Goal: Book appointment/travel/reservation

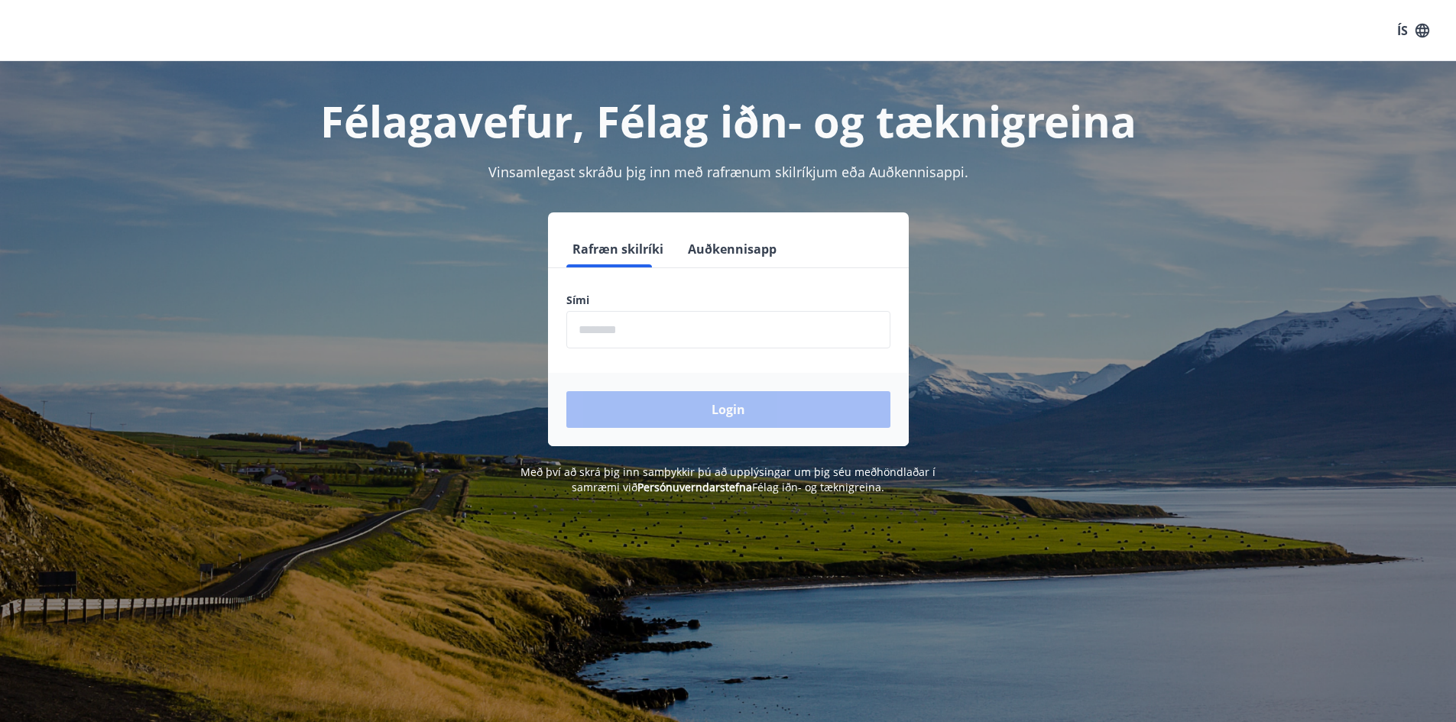
click at [610, 319] on input "phone" at bounding box center [728, 329] width 324 height 37
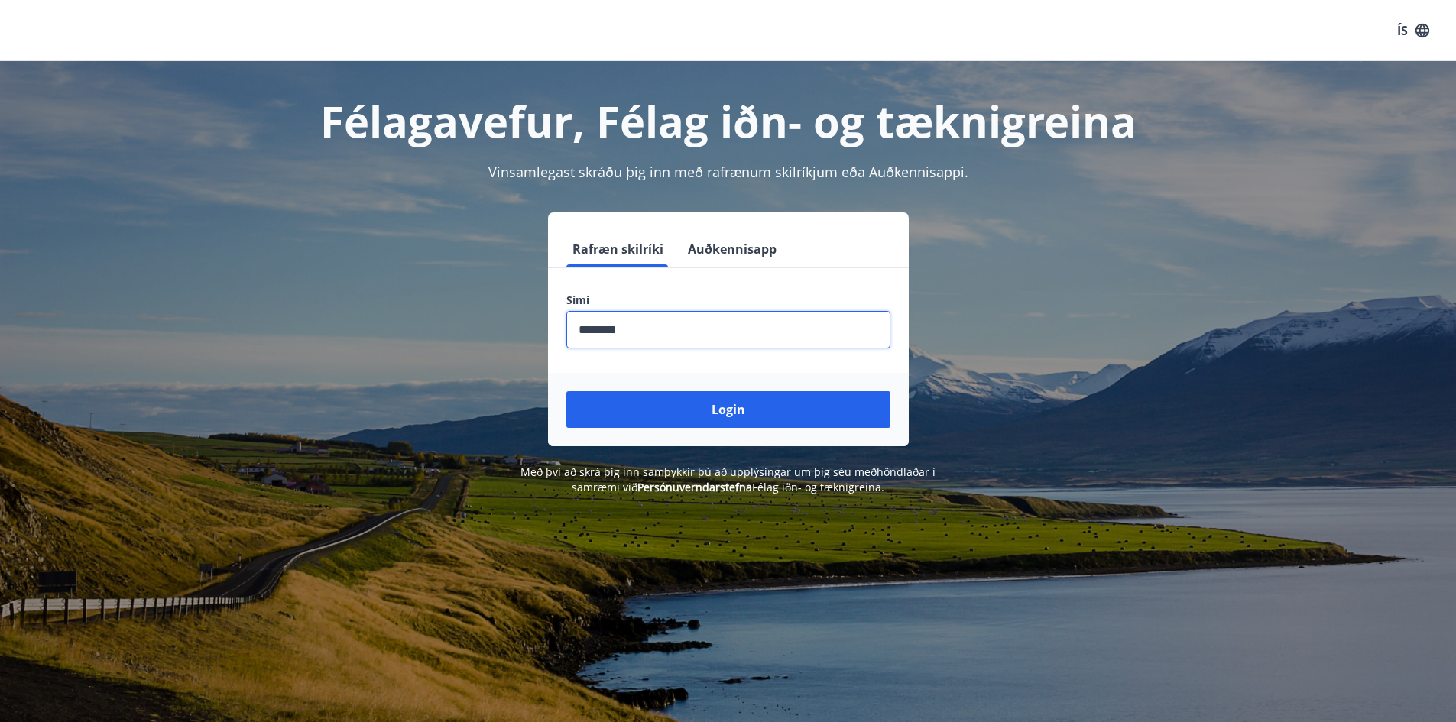
type input "********"
click at [566, 391] on button "Login" at bounding box center [728, 409] width 324 height 37
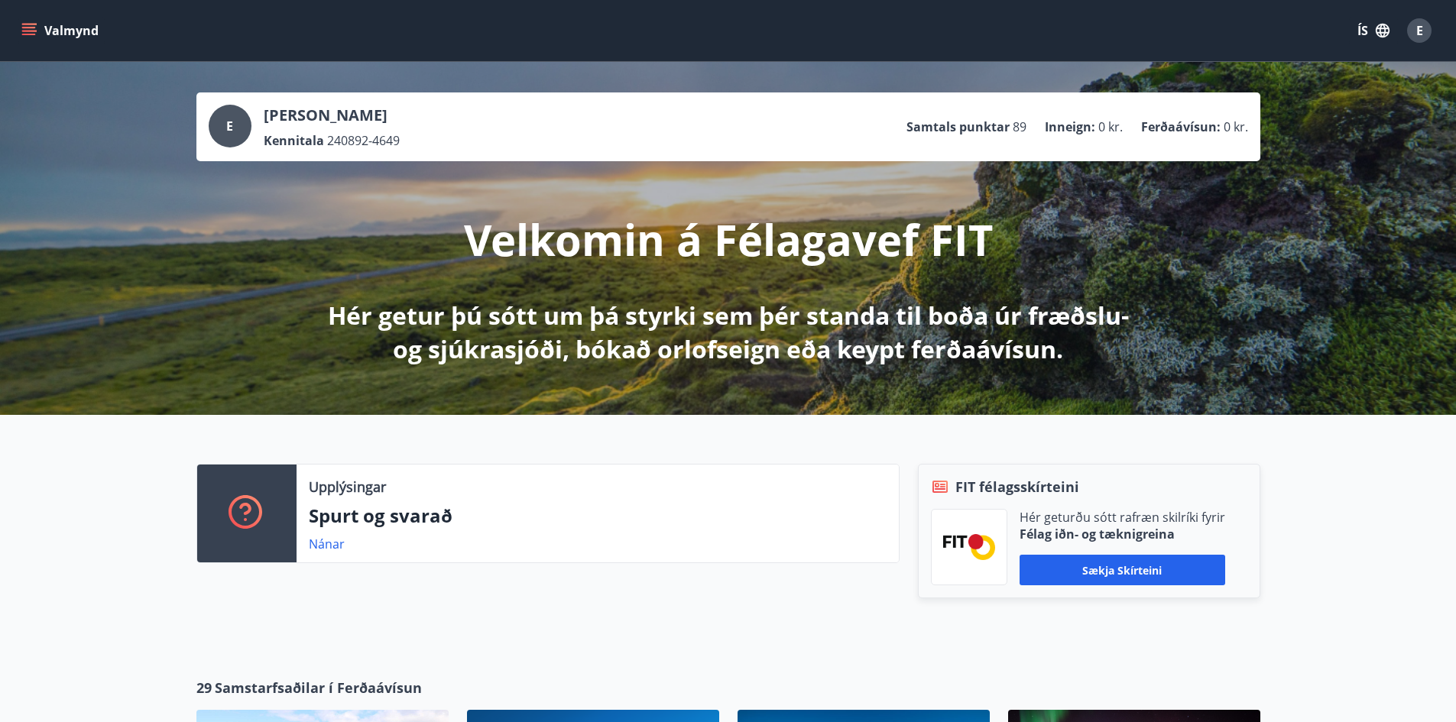
click at [26, 24] on icon "menu" at bounding box center [30, 25] width 17 height 2
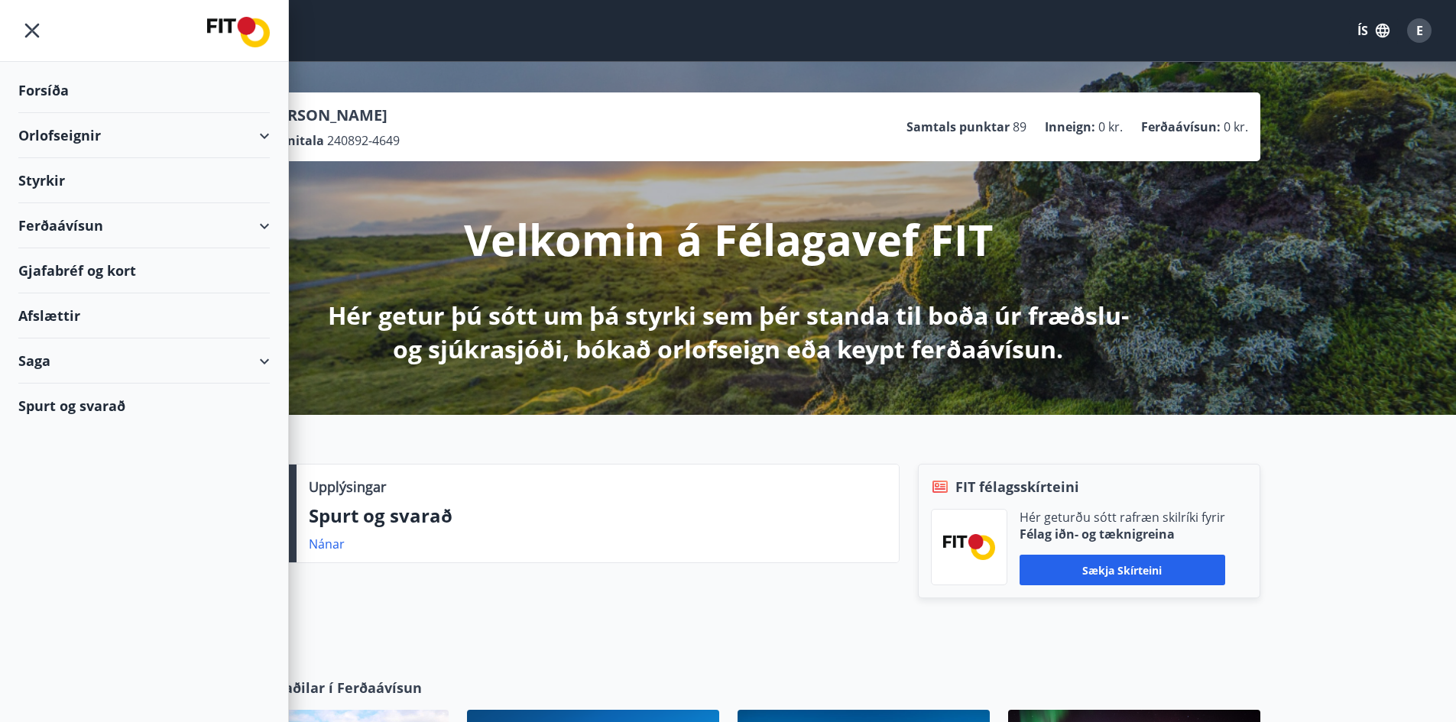
click at [147, 140] on div "Orlofseignir" at bounding box center [143, 135] width 251 height 45
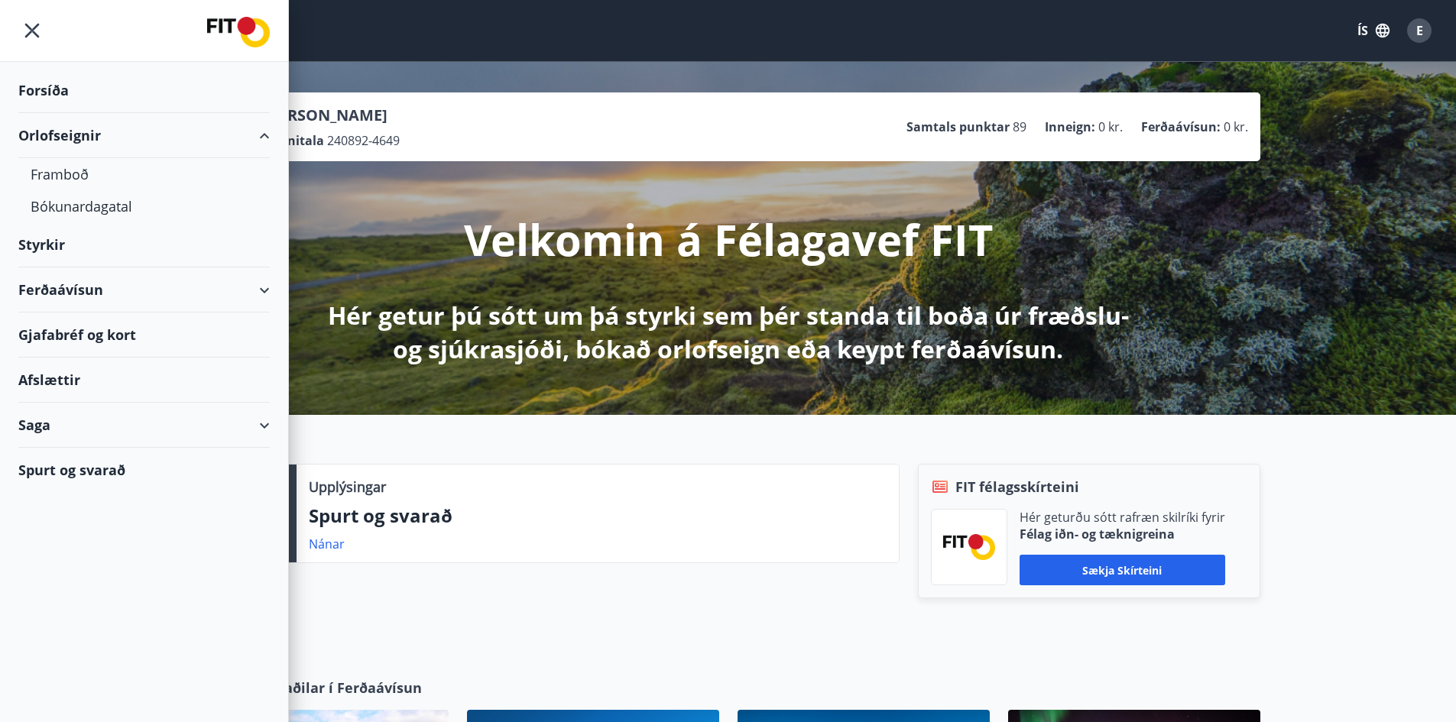
click at [1368, 34] on button "ÍS" at bounding box center [1373, 31] width 49 height 28
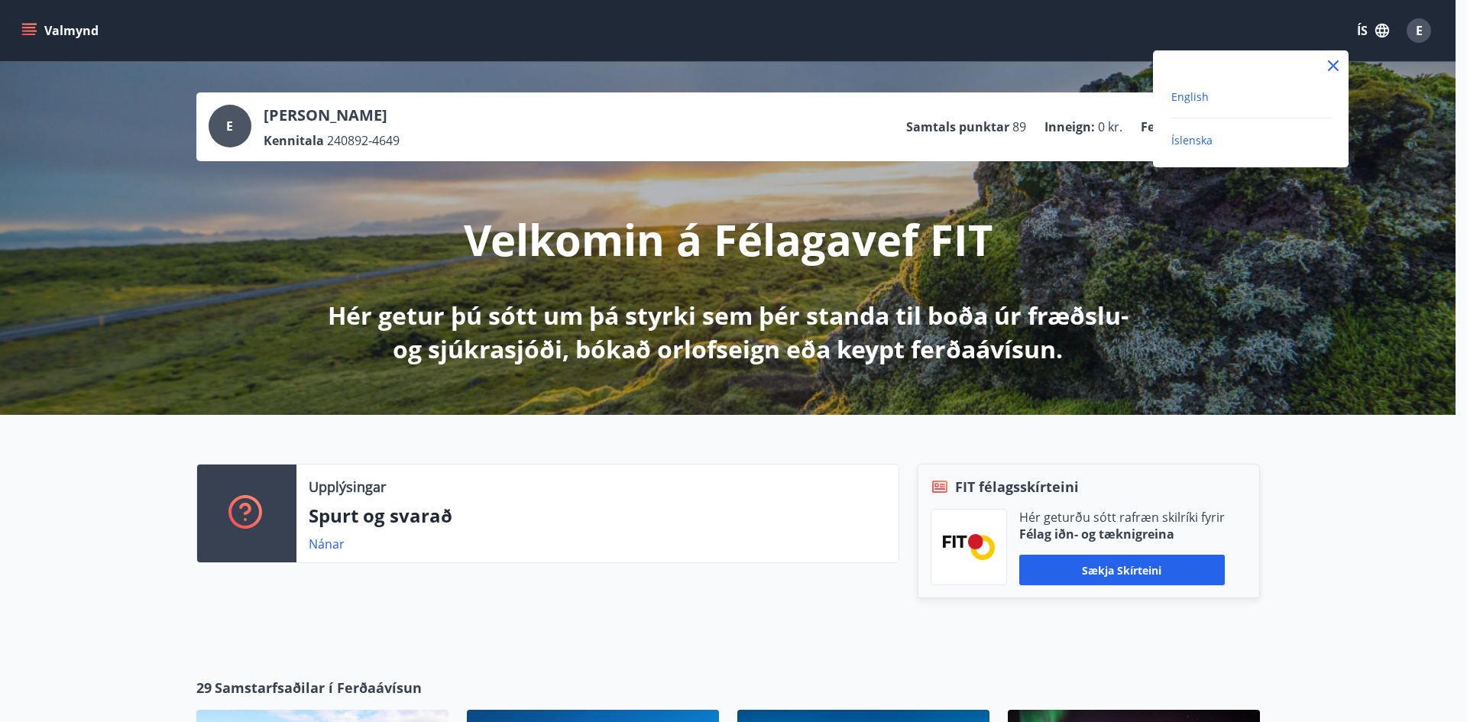
drag, startPoint x: 1193, startPoint y: 97, endPoint x: 1155, endPoint y: 97, distance: 38.2
click at [1194, 97] on span "English" at bounding box center [1190, 96] width 37 height 15
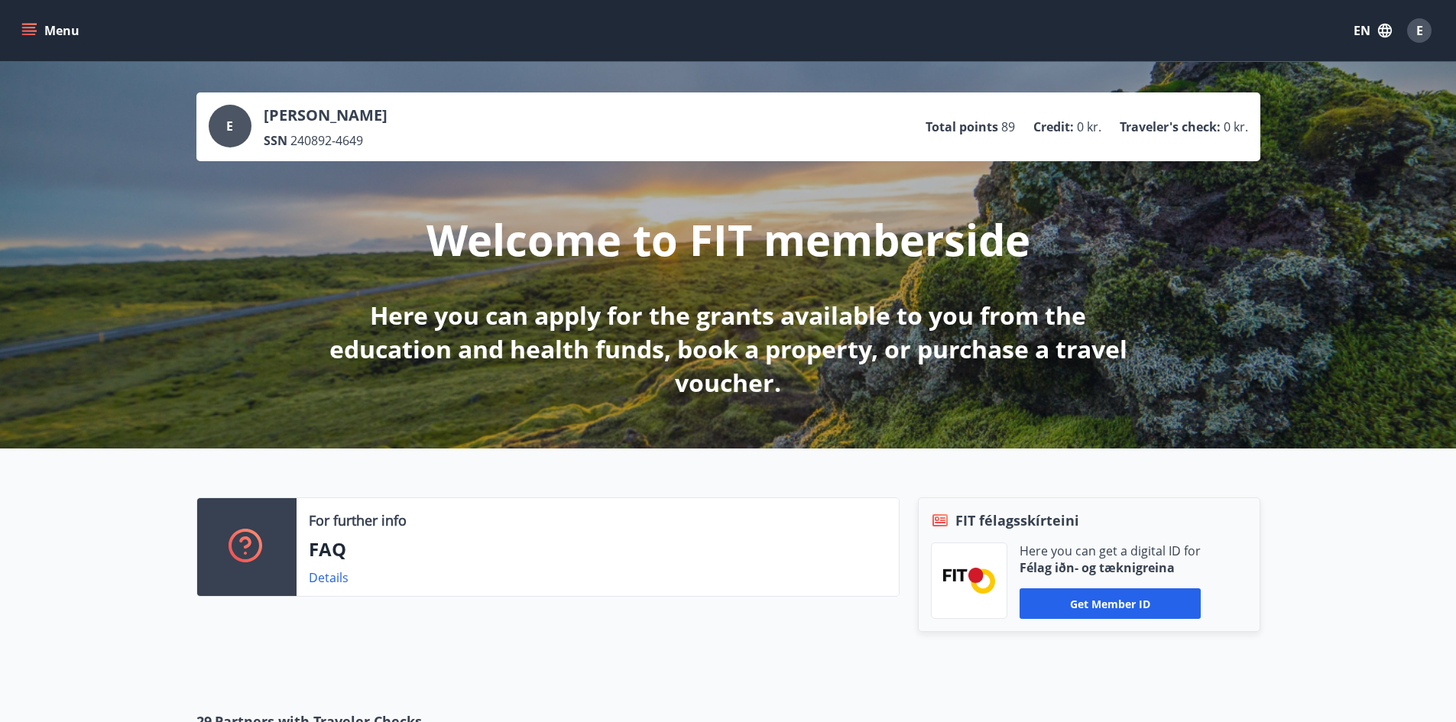
click at [35, 21] on button "Menu" at bounding box center [51, 31] width 67 height 28
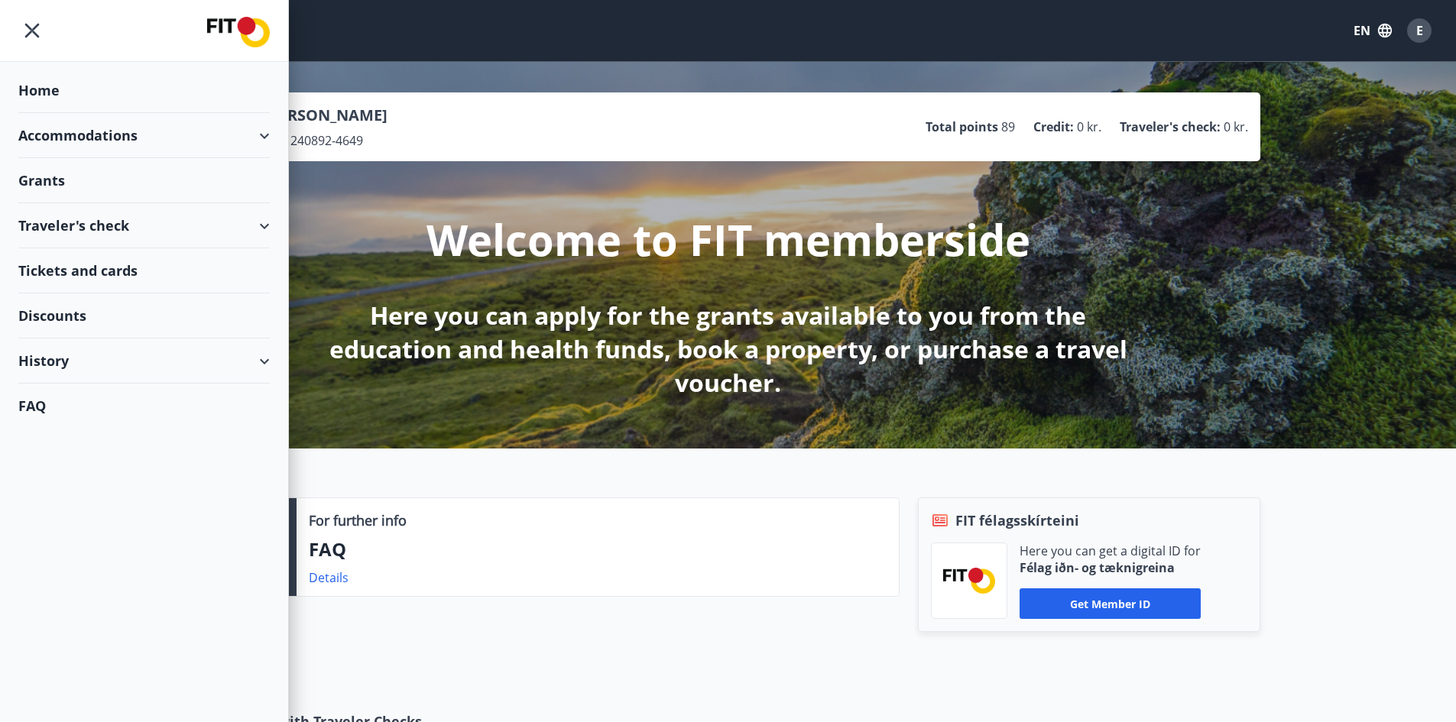
click at [121, 147] on div "Accommodations" at bounding box center [143, 135] width 251 height 45
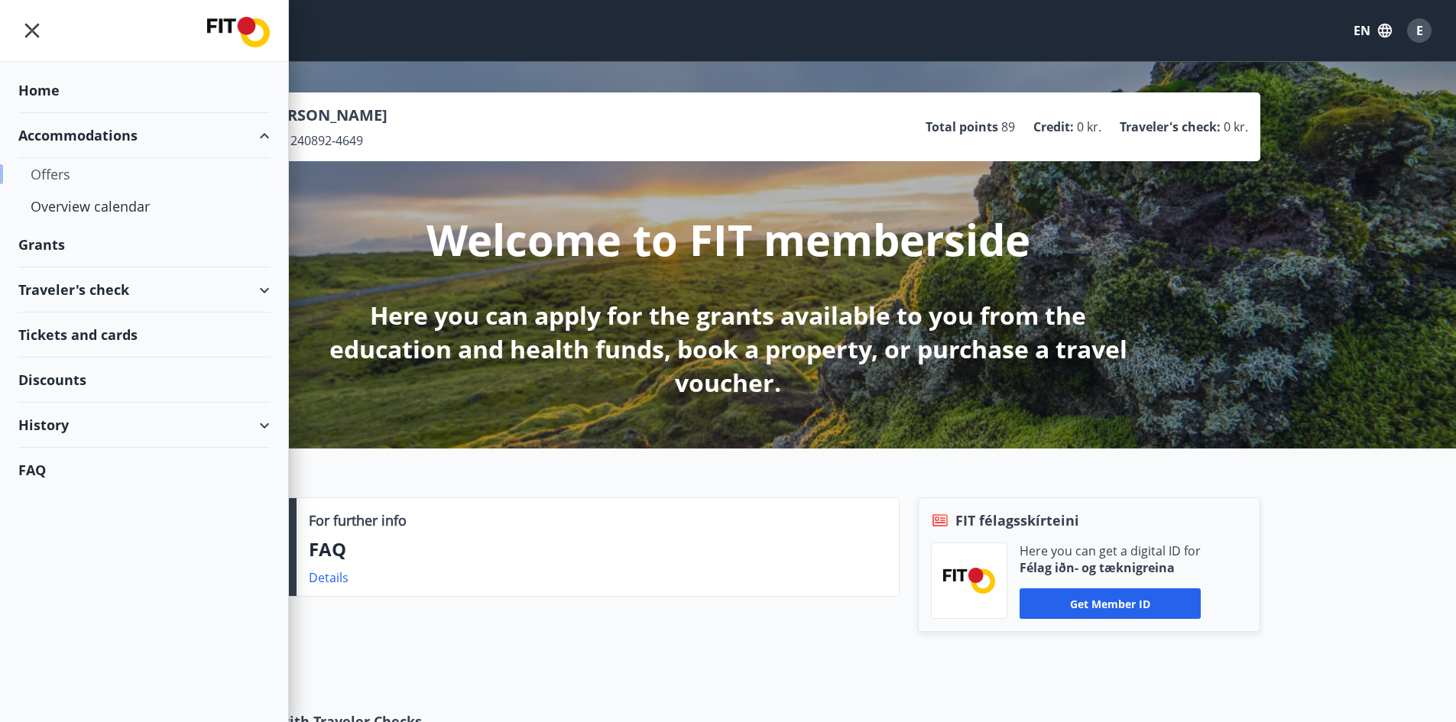
click at [50, 181] on div "Offers" at bounding box center [144, 174] width 227 height 32
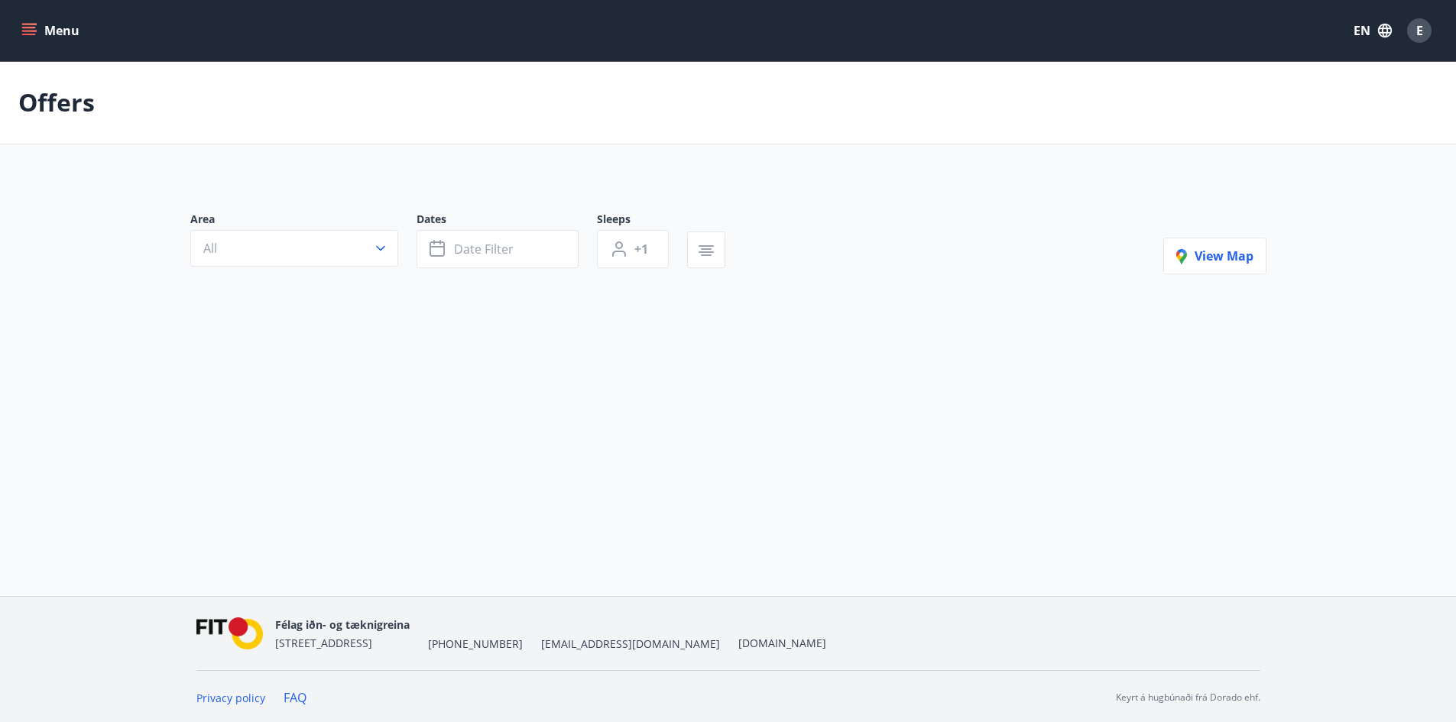
click at [64, 105] on p "Offers" at bounding box center [56, 103] width 76 height 34
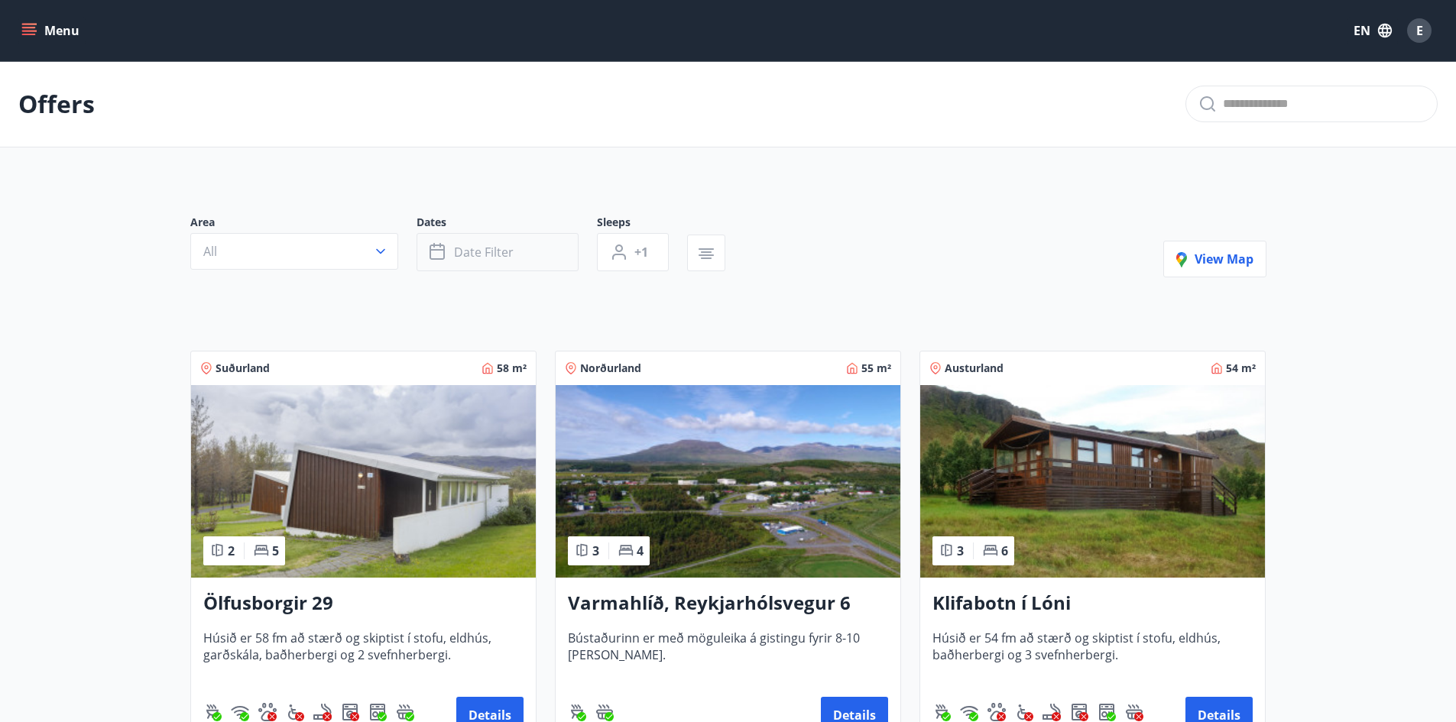
click at [472, 248] on span "Date filter" at bounding box center [484, 252] width 60 height 17
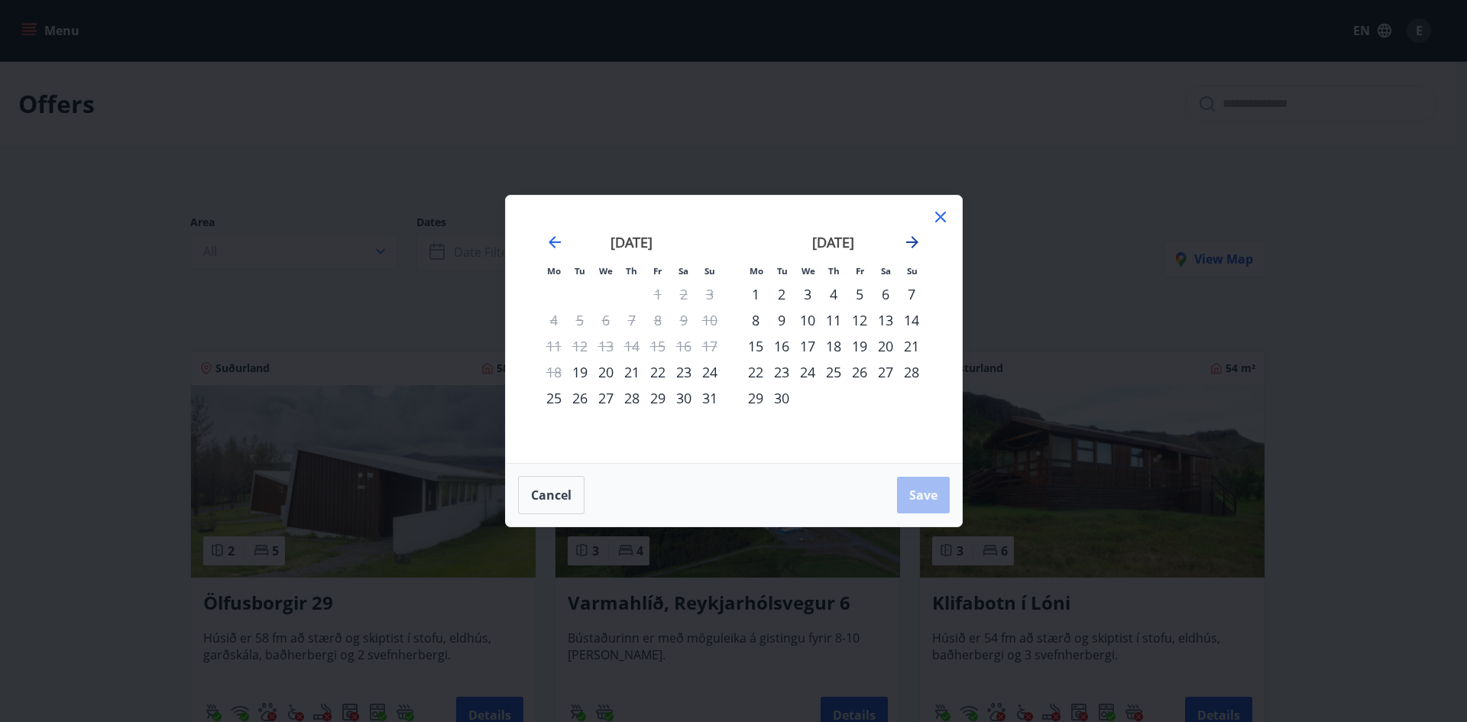
click at [916, 244] on icon "Move forward to switch to the next month." at bounding box center [912, 242] width 12 height 12
click at [915, 244] on icon "Move forward to switch to the next month." at bounding box center [912, 242] width 12 height 12
click at [914, 244] on icon "Move forward to switch to the next month." at bounding box center [912, 242] width 18 height 18
click at [866, 294] on div "2" at bounding box center [860, 294] width 26 height 26
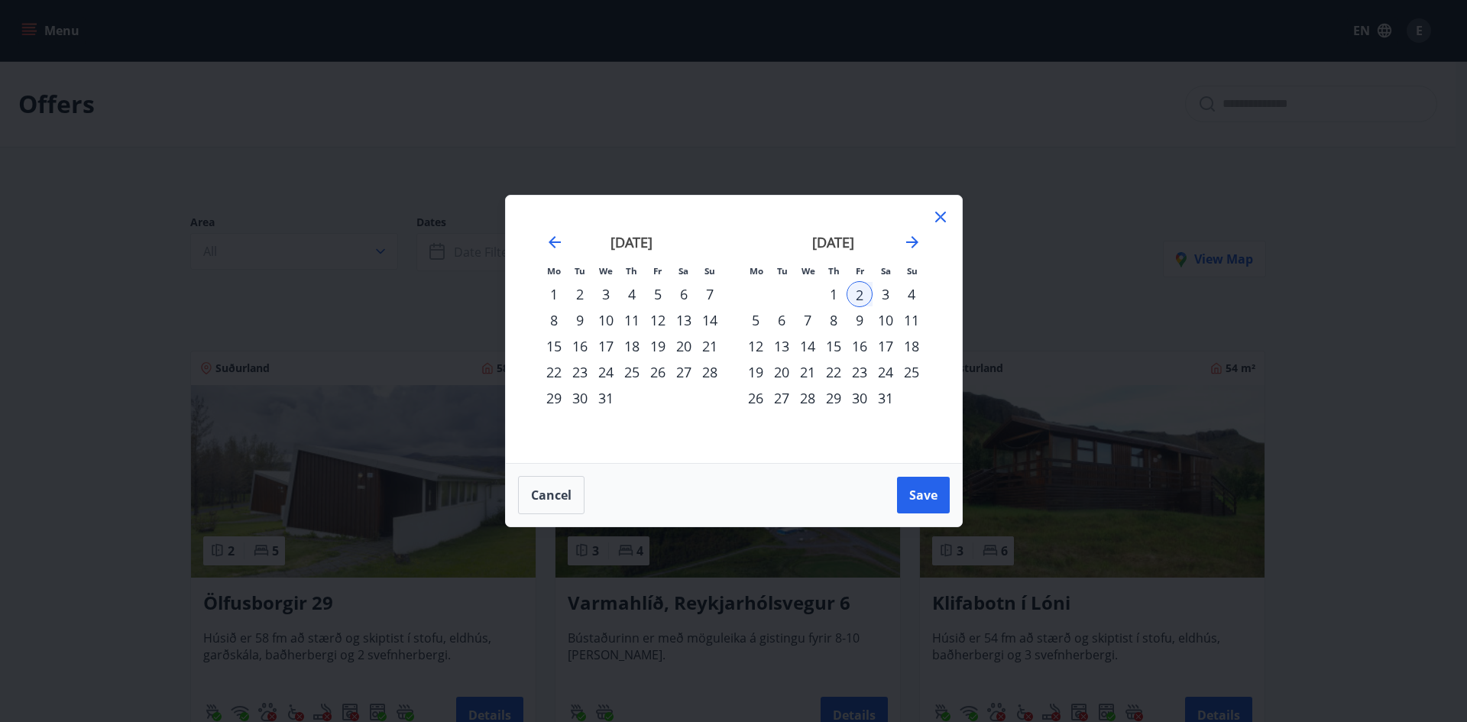
click at [751, 320] on div "5" at bounding box center [756, 320] width 26 height 26
click at [925, 488] on span "Save" at bounding box center [923, 495] width 28 height 17
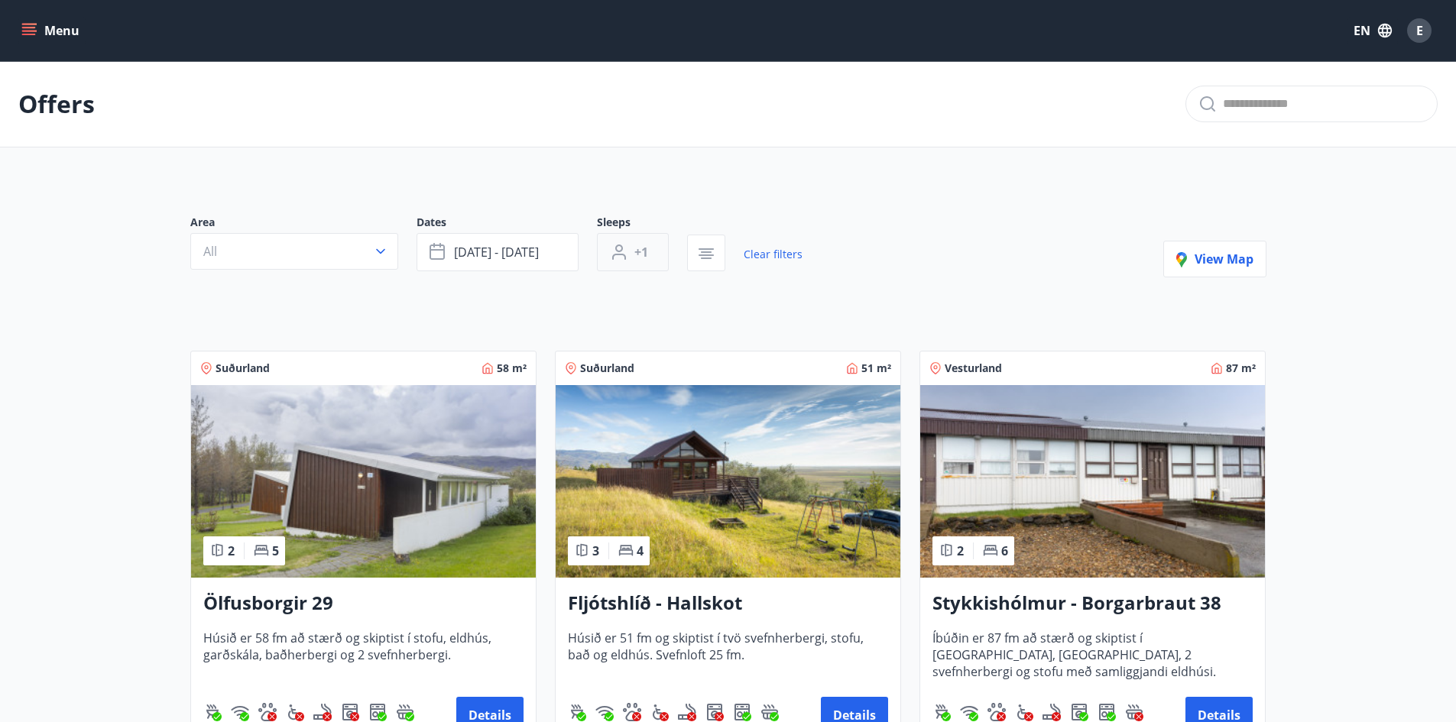
click at [632, 253] on button "+1" at bounding box center [633, 252] width 72 height 38
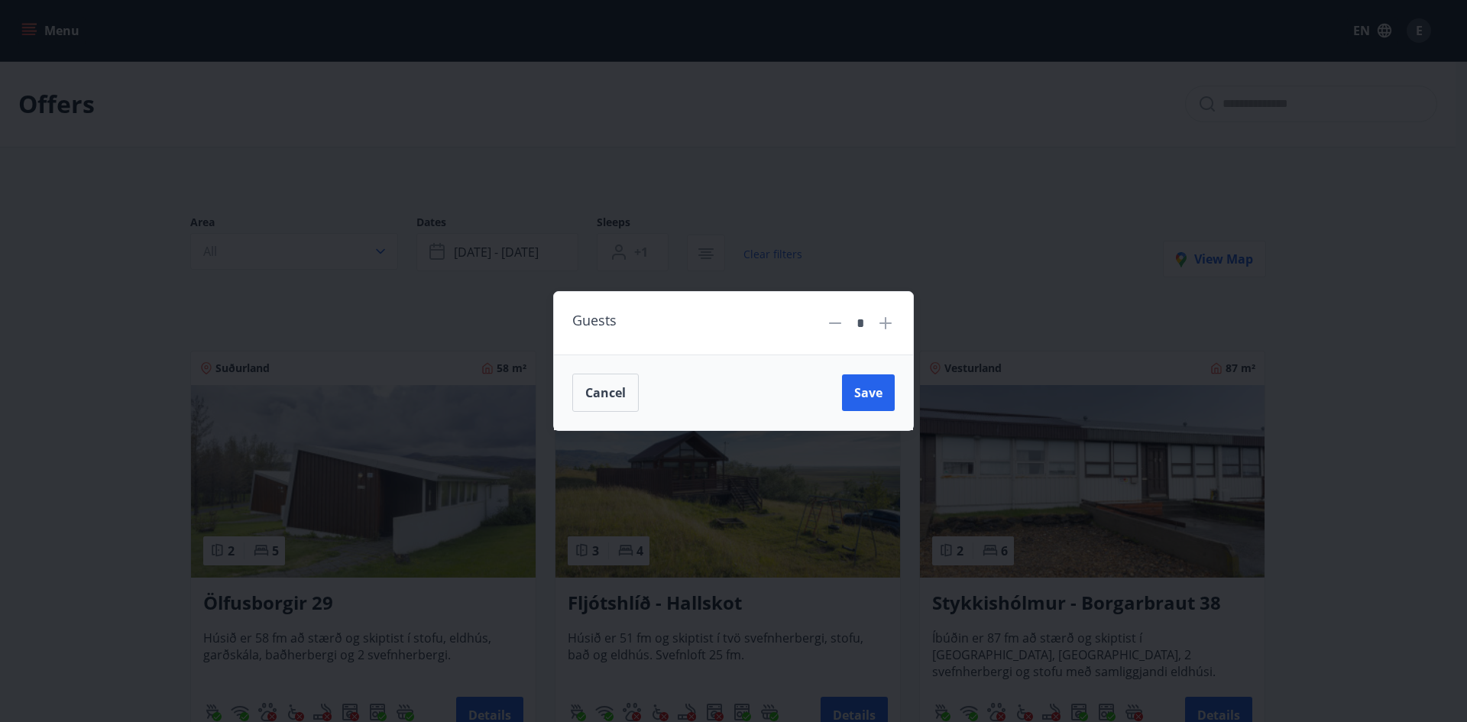
click at [382, 292] on div "Guests * Cancel Save" at bounding box center [733, 361] width 1467 height 722
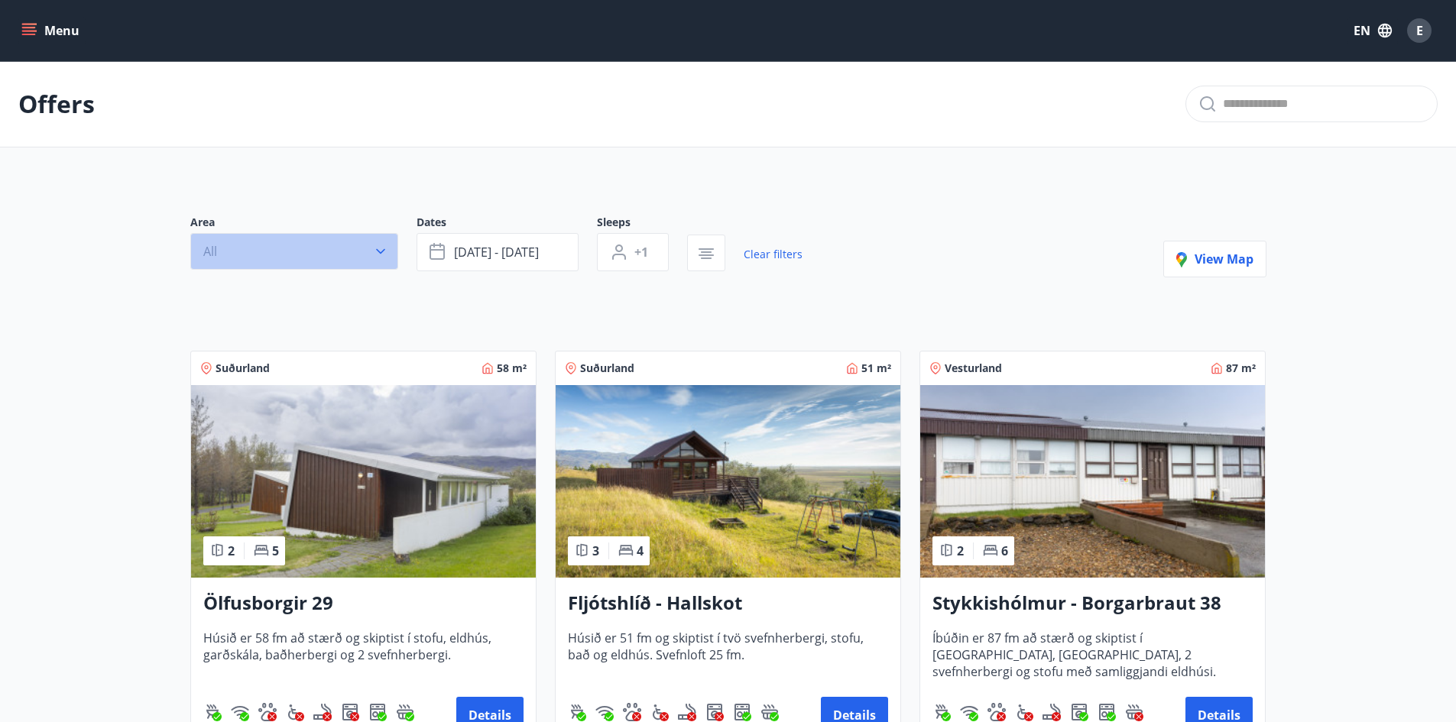
click at [324, 258] on button "All" at bounding box center [294, 251] width 208 height 37
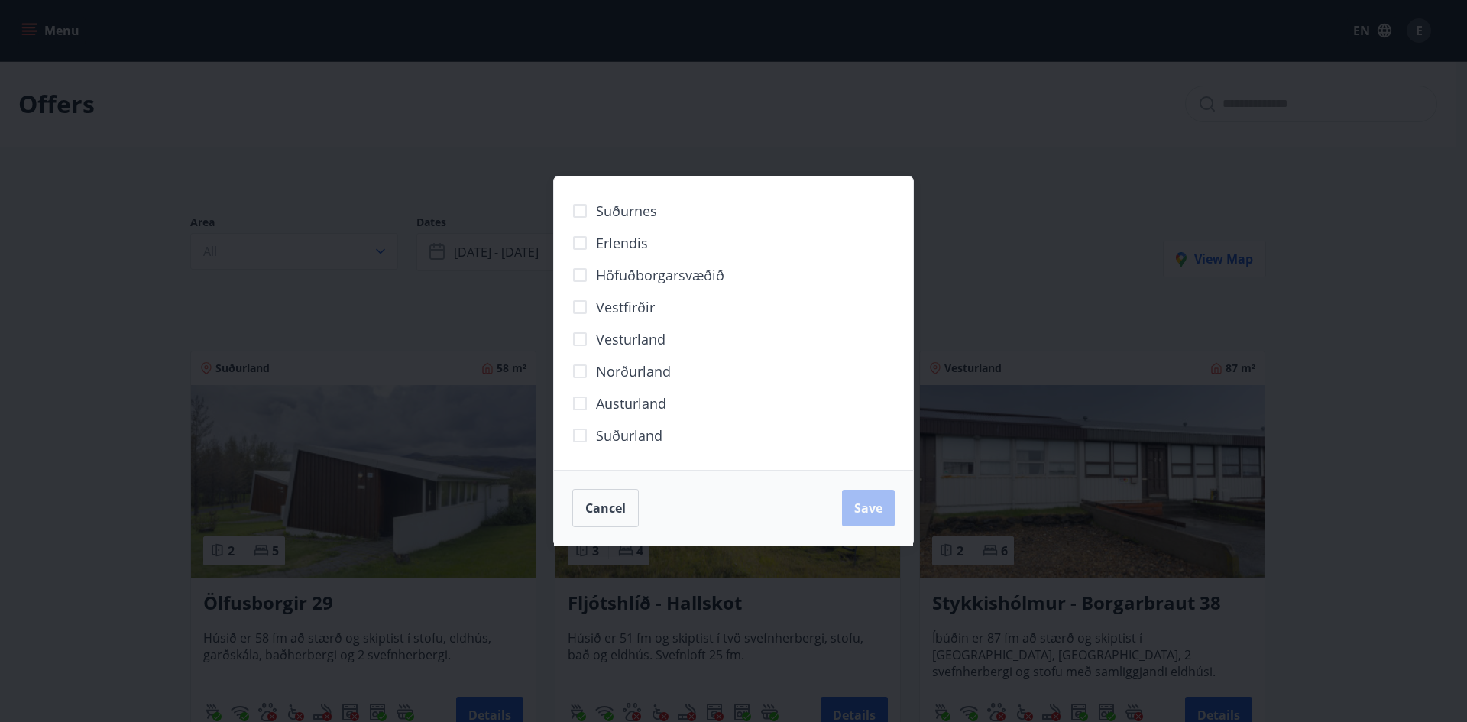
click at [294, 297] on div "Suðurnes Erlendis Höfuðborgarsvæðið [GEOGRAPHIC_DATA] [GEOGRAPHIC_DATA] [GEOGRA…" at bounding box center [733, 361] width 1467 height 722
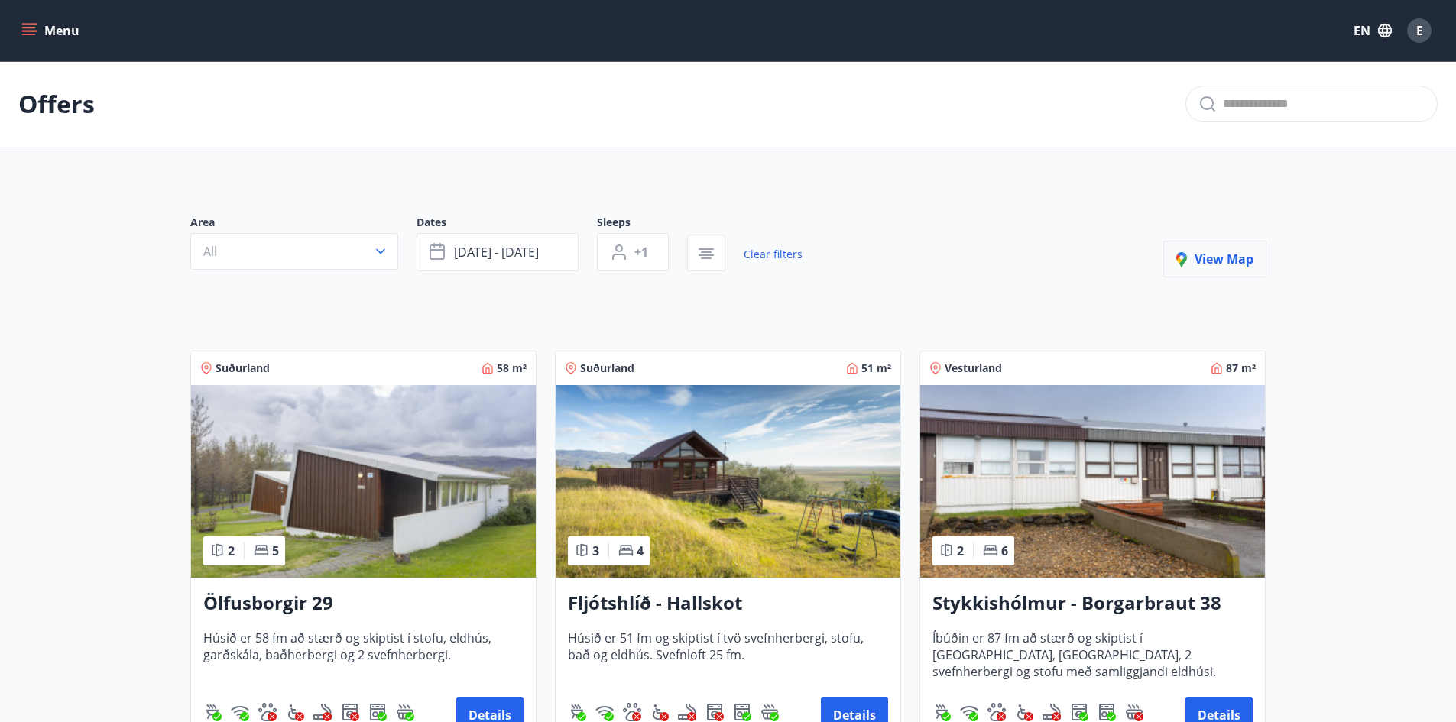
click at [1218, 266] on span "View map" at bounding box center [1214, 259] width 77 height 17
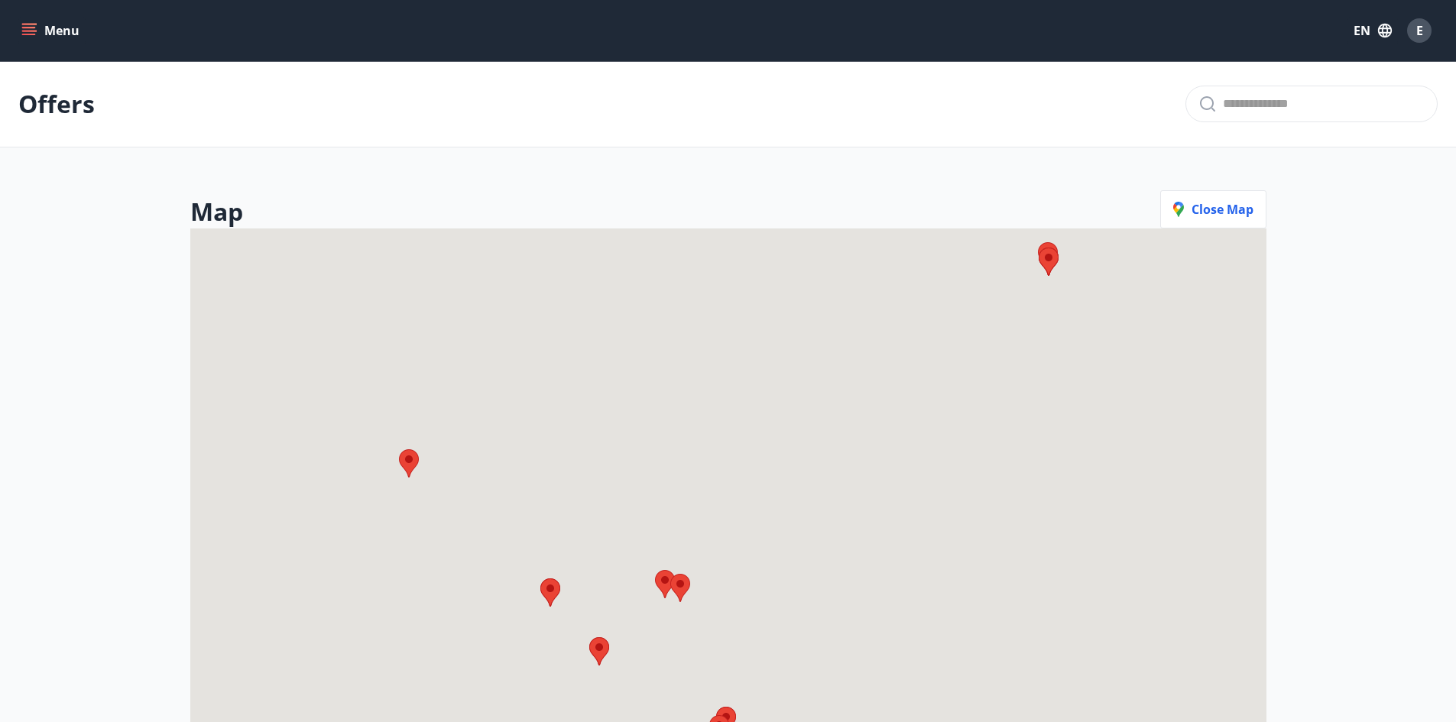
click at [31, 33] on icon "menu" at bounding box center [28, 30] width 15 height 15
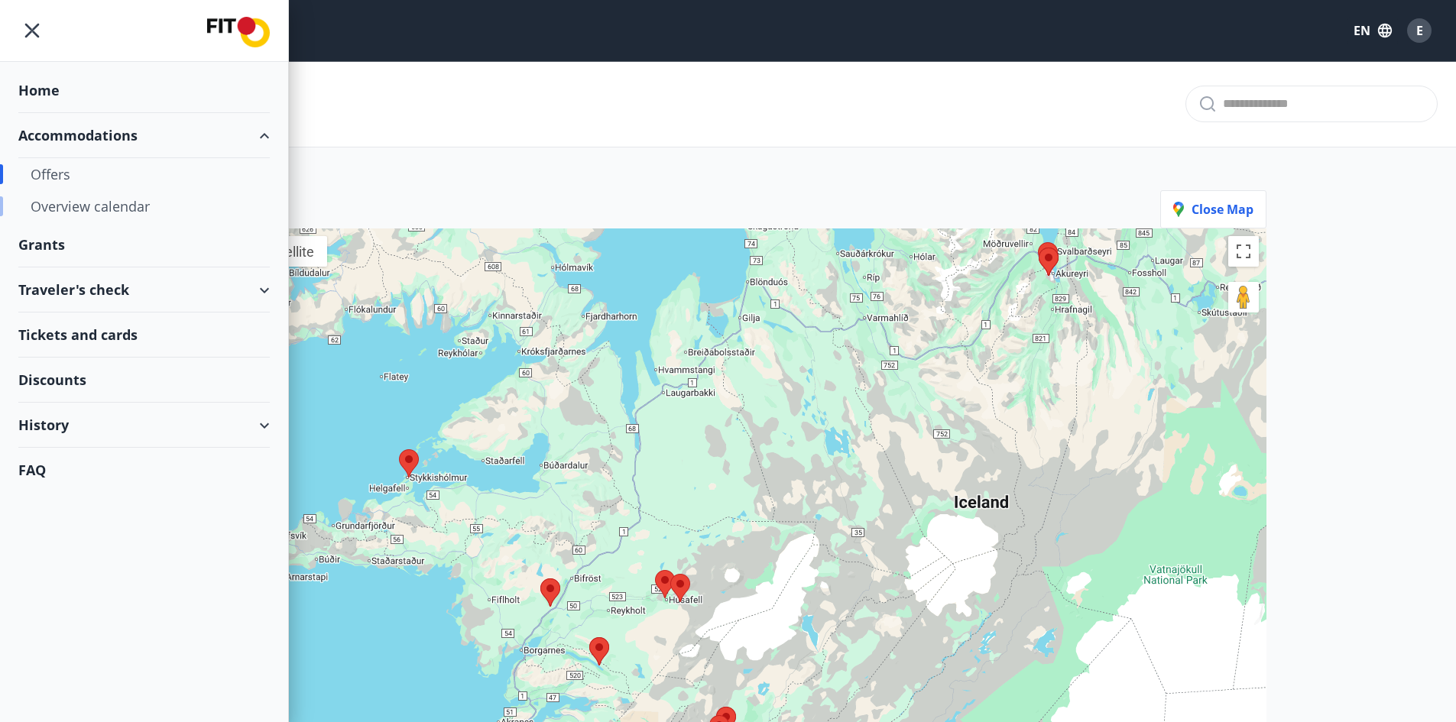
click at [79, 213] on div "Overview calendar" at bounding box center [144, 206] width 227 height 32
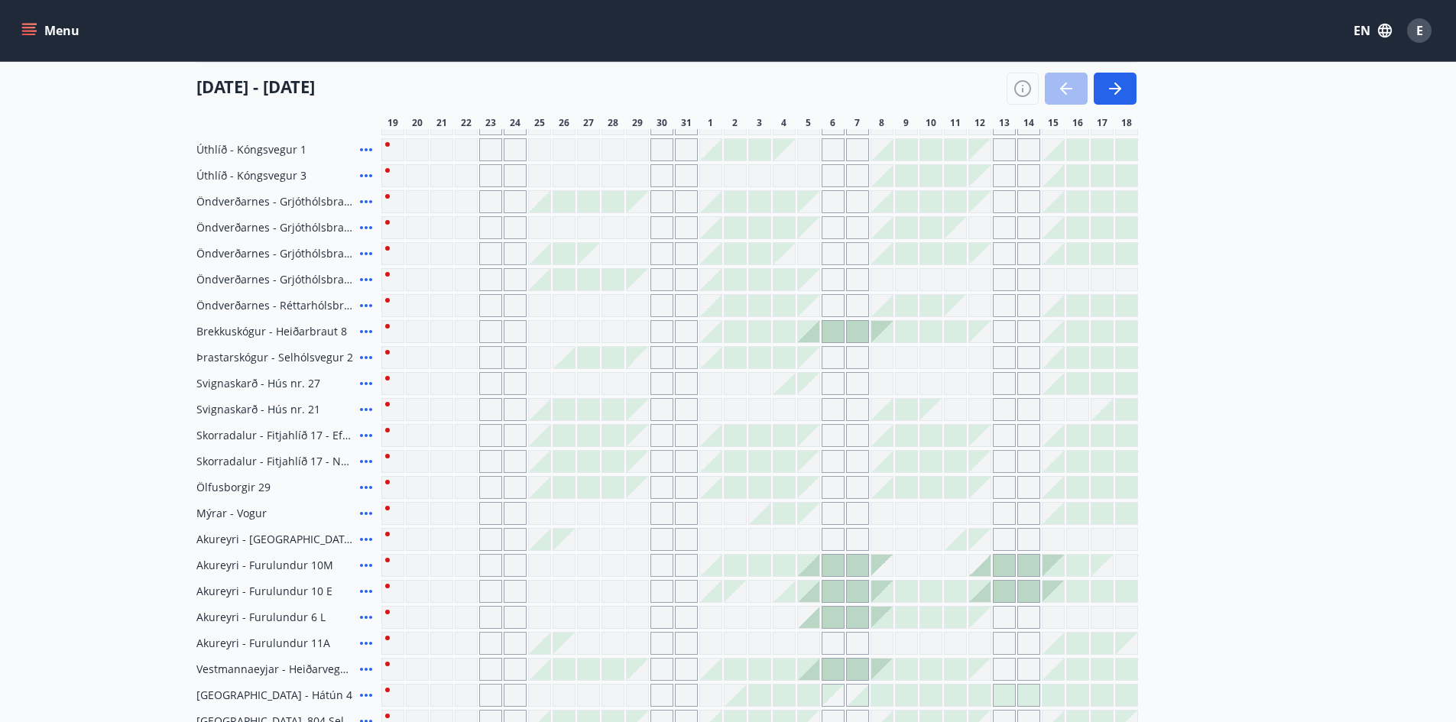
scroll to position [306, 0]
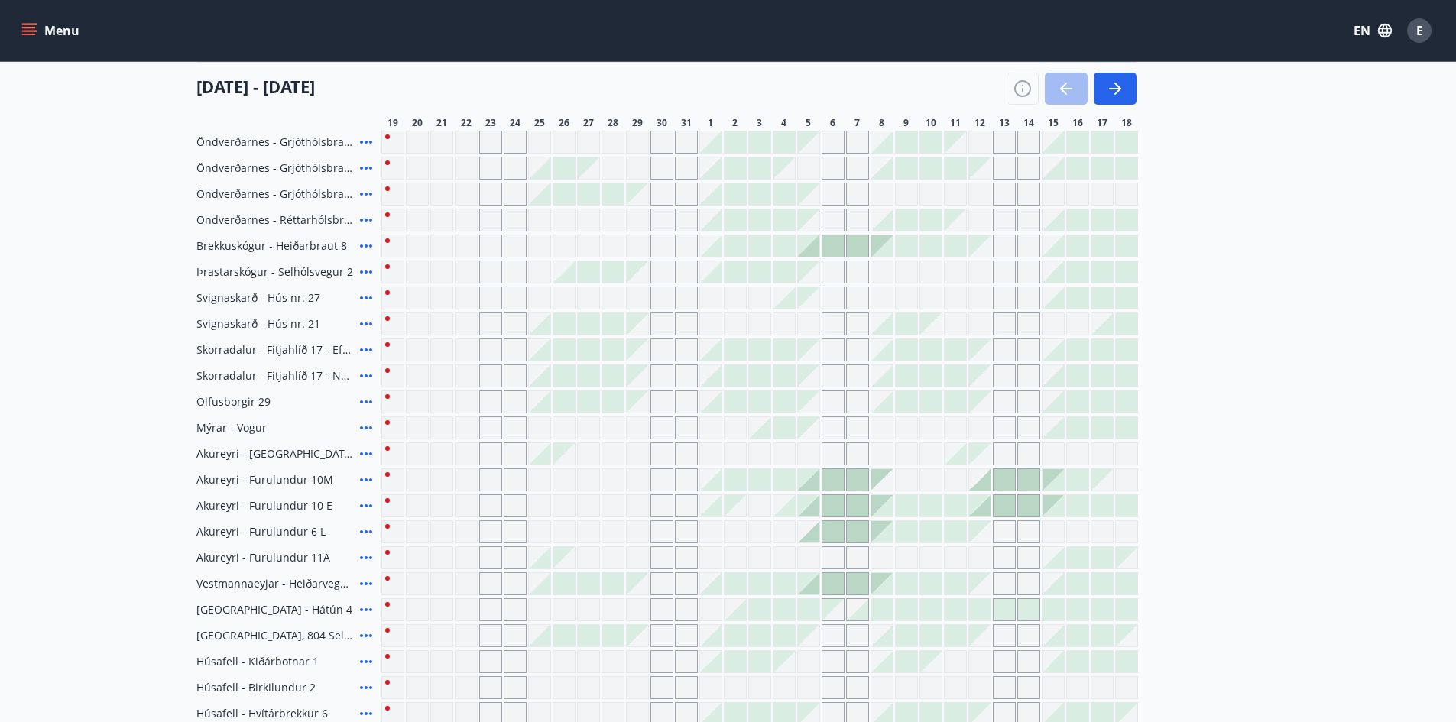
click at [738, 350] on div at bounding box center [735, 349] width 21 height 21
click at [702, 356] on div at bounding box center [710, 349] width 21 height 21
click at [715, 357] on div at bounding box center [710, 349] width 21 height 21
click at [801, 355] on div "Grey days are not available" at bounding box center [808, 349] width 21 height 21
click at [423, 128] on div "Grey days are not available" at bounding box center [417, 116] width 23 height 23
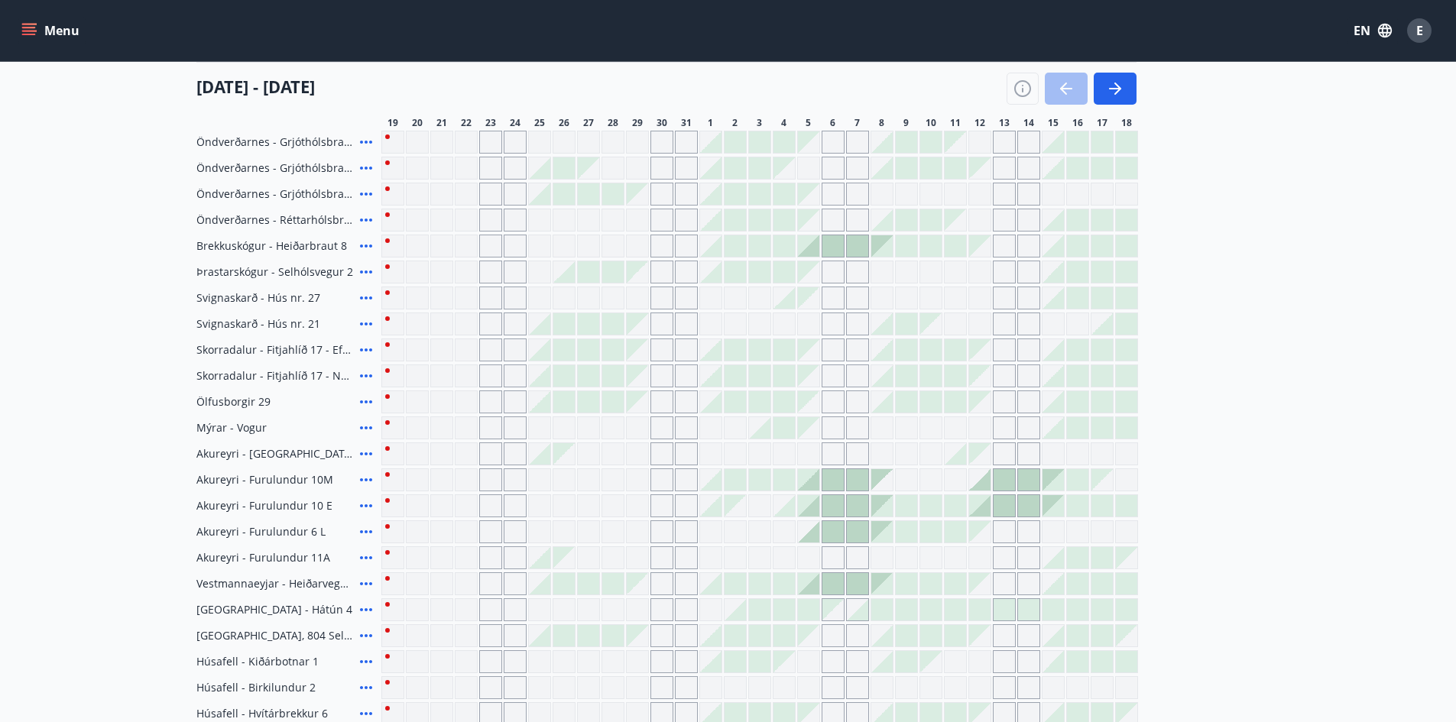
click at [455, 128] on div "Grey days are not available" at bounding box center [466, 116] width 23 height 23
click at [546, 127] on div at bounding box center [539, 115] width 21 height 21
click at [549, 127] on div at bounding box center [539, 115] width 21 height 21
click at [546, 127] on div at bounding box center [539, 115] width 21 height 21
click at [384, 128] on div "Grey days are not available" at bounding box center [392, 116] width 23 height 23
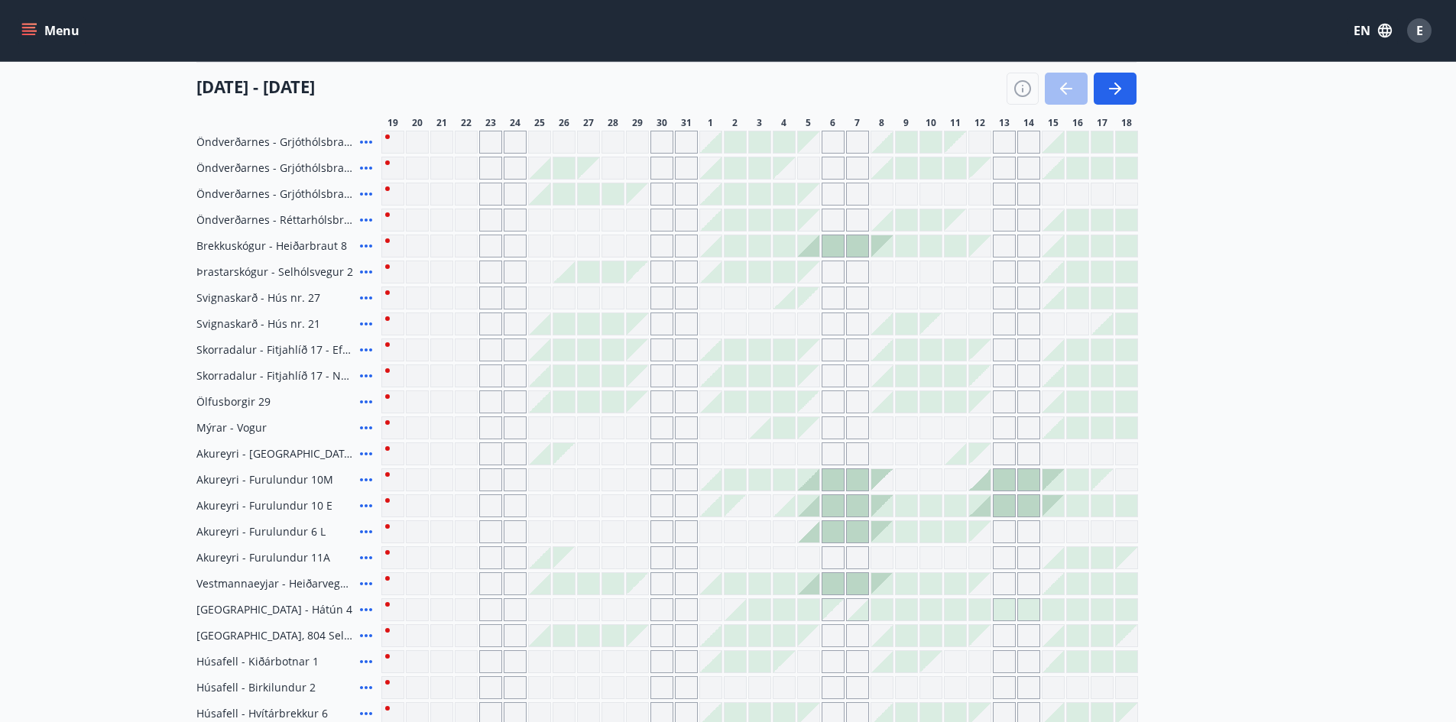
click at [368, 125] on icon at bounding box center [366, 116] width 18 height 18
click at [413, 105] on div "[DATE] - [DATE]" at bounding box center [666, 83] width 940 height 43
click at [1114, 95] on icon "button" at bounding box center [1117, 89] width 7 height 12
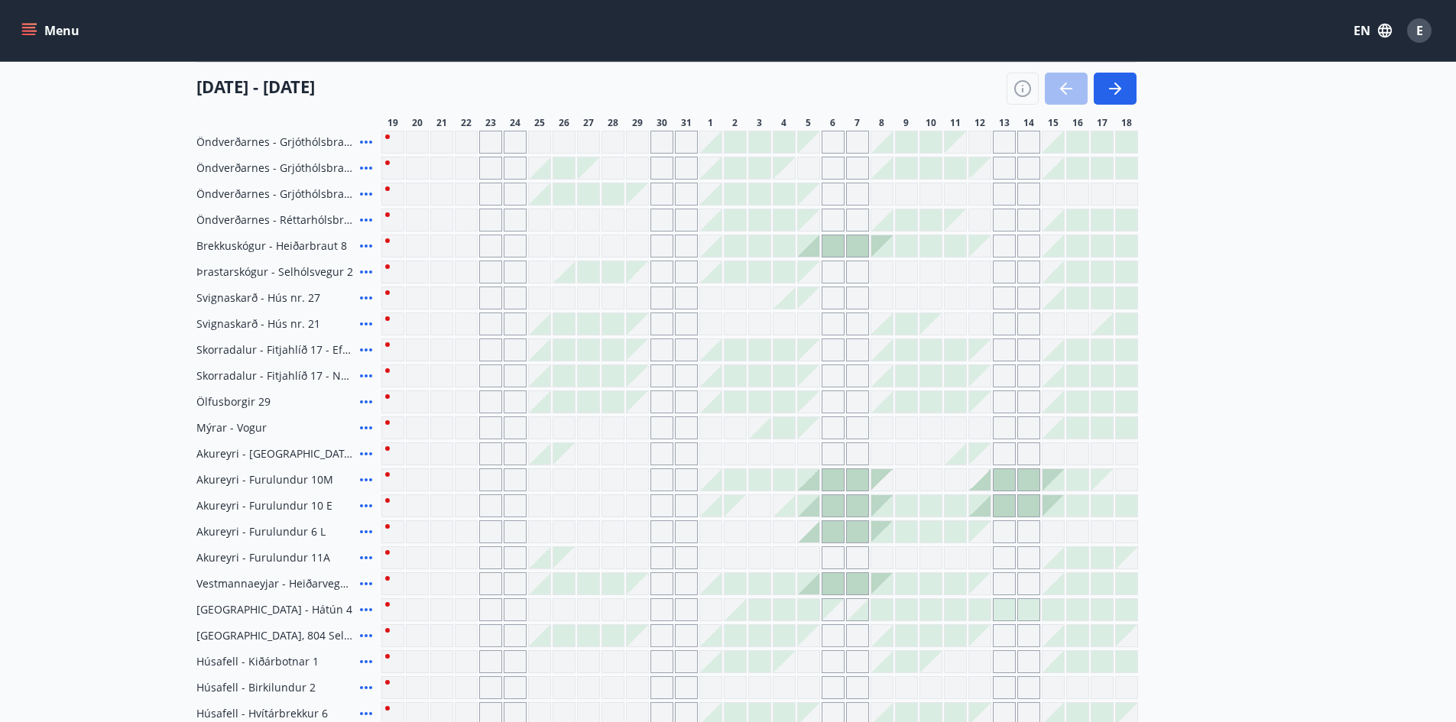
click at [661, 64] on div "Grey days are not available" at bounding box center [661, 64] width 21 height 0
click at [391, 50] on div "Grey days are not available" at bounding box center [392, 38] width 23 height 23
click at [365, 47] on icon at bounding box center [366, 38] width 18 height 18
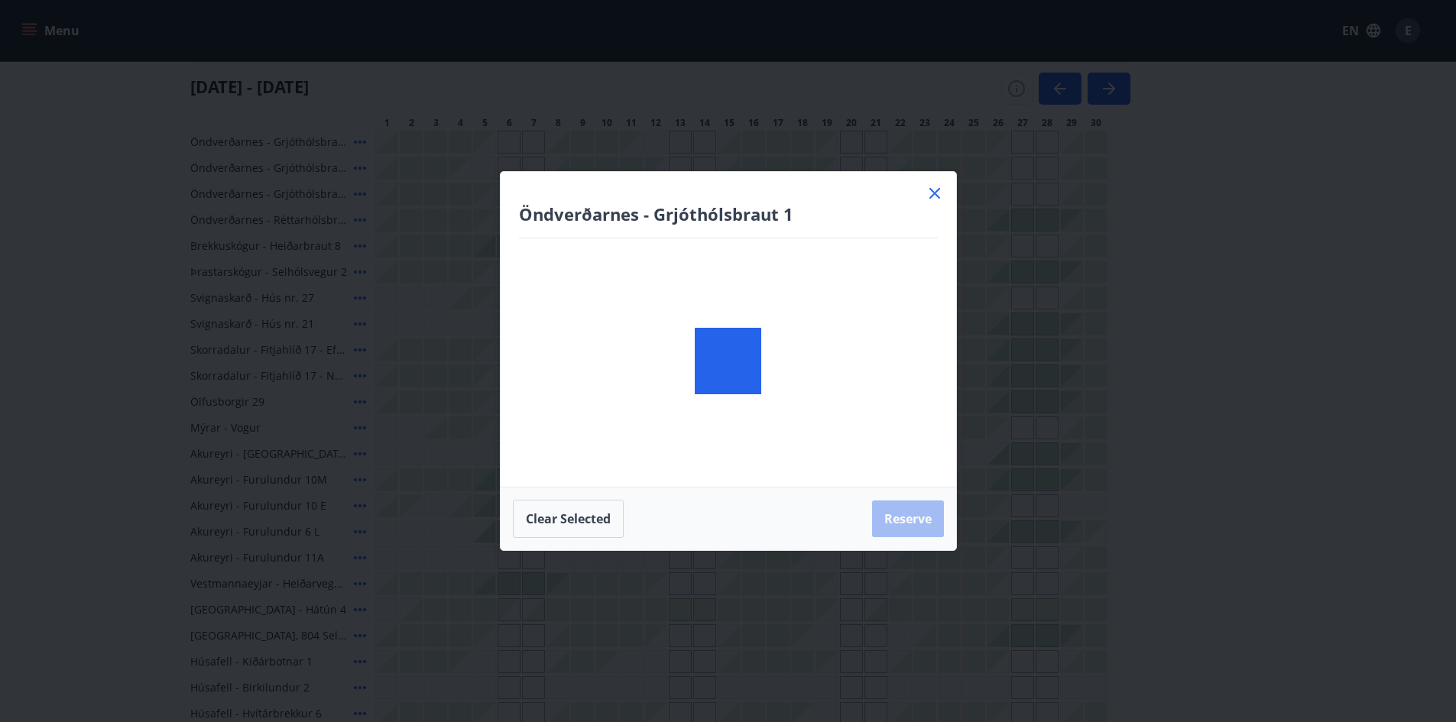
scroll to position [0, 0]
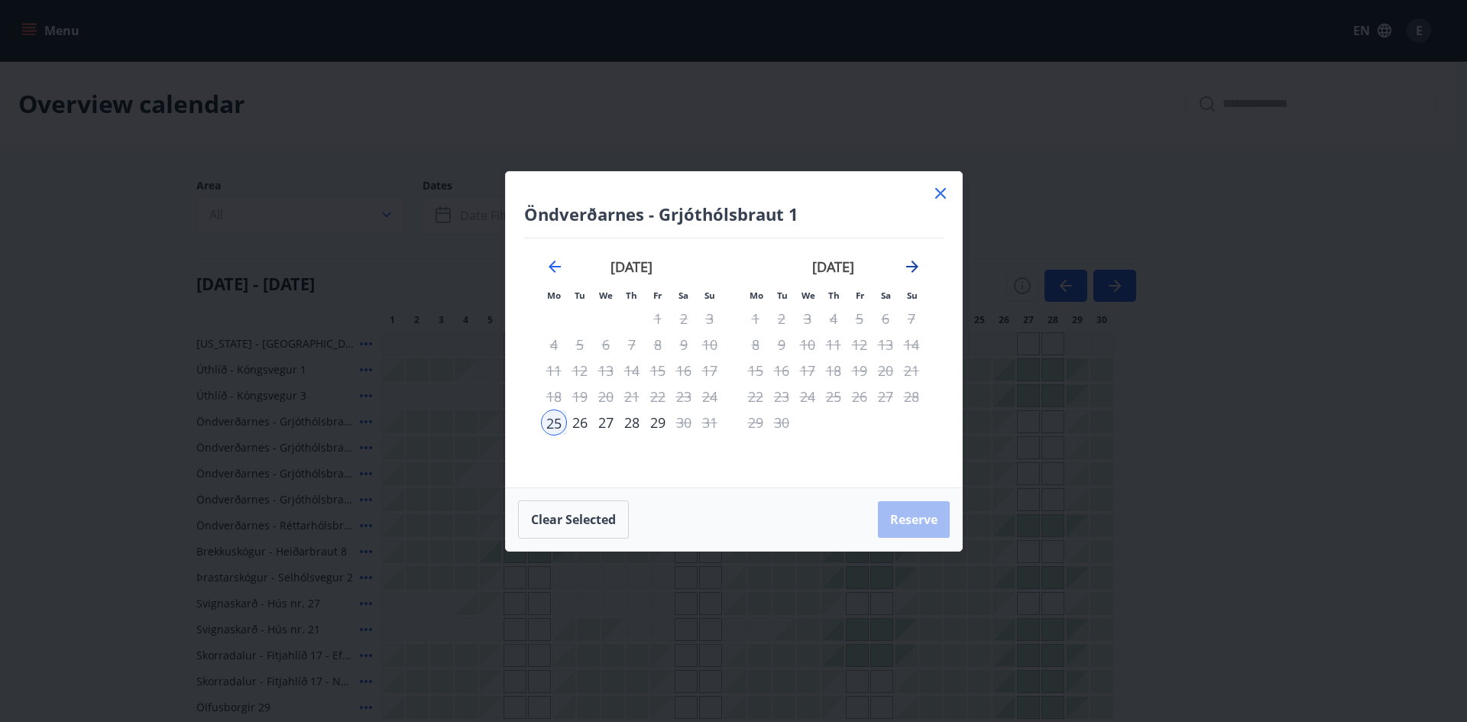
click at [913, 261] on icon "Move forward to switch to the next month." at bounding box center [912, 267] width 18 height 18
click at [914, 260] on icon "Move forward to switch to the next month." at bounding box center [912, 267] width 18 height 18
click at [915, 261] on icon "Move forward to switch to the next month." at bounding box center [912, 267] width 18 height 18
click at [942, 196] on icon at bounding box center [941, 193] width 18 height 18
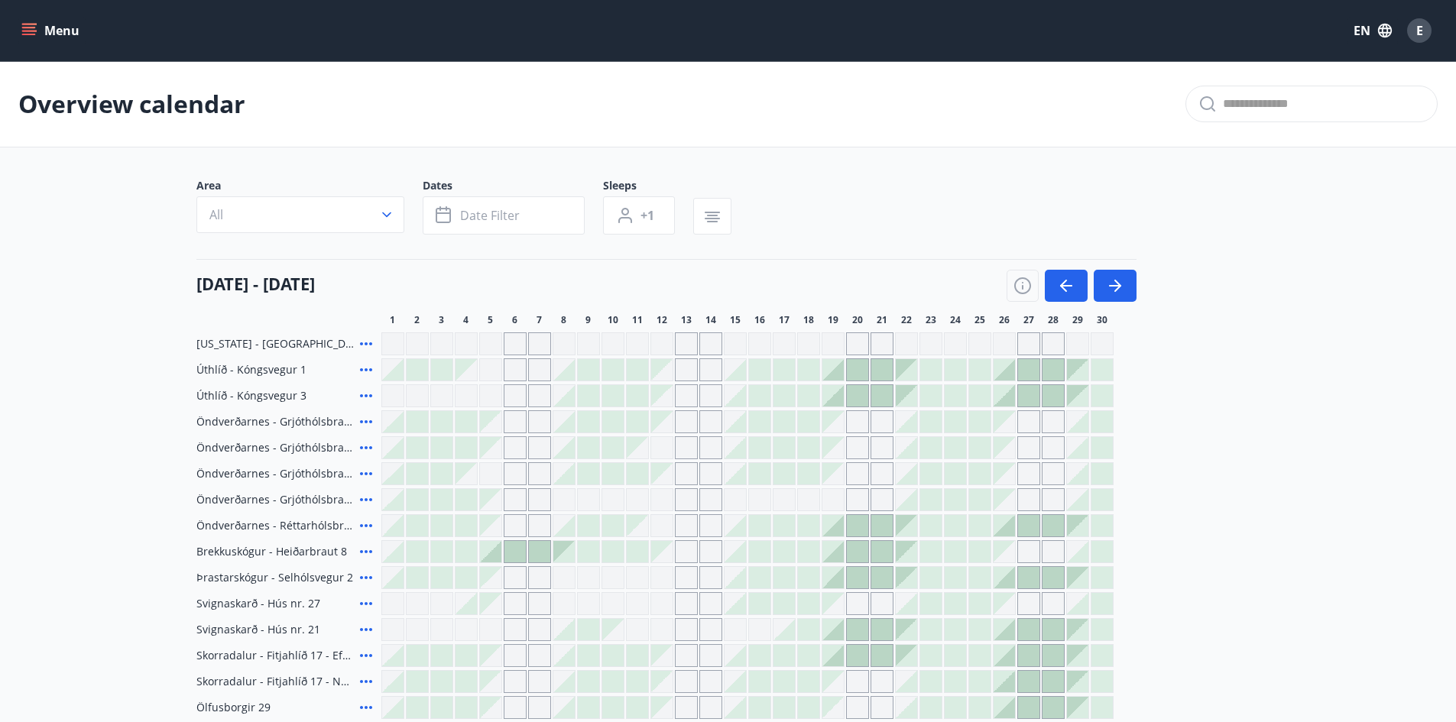
click at [1029, 391] on div at bounding box center [1028, 395] width 21 height 21
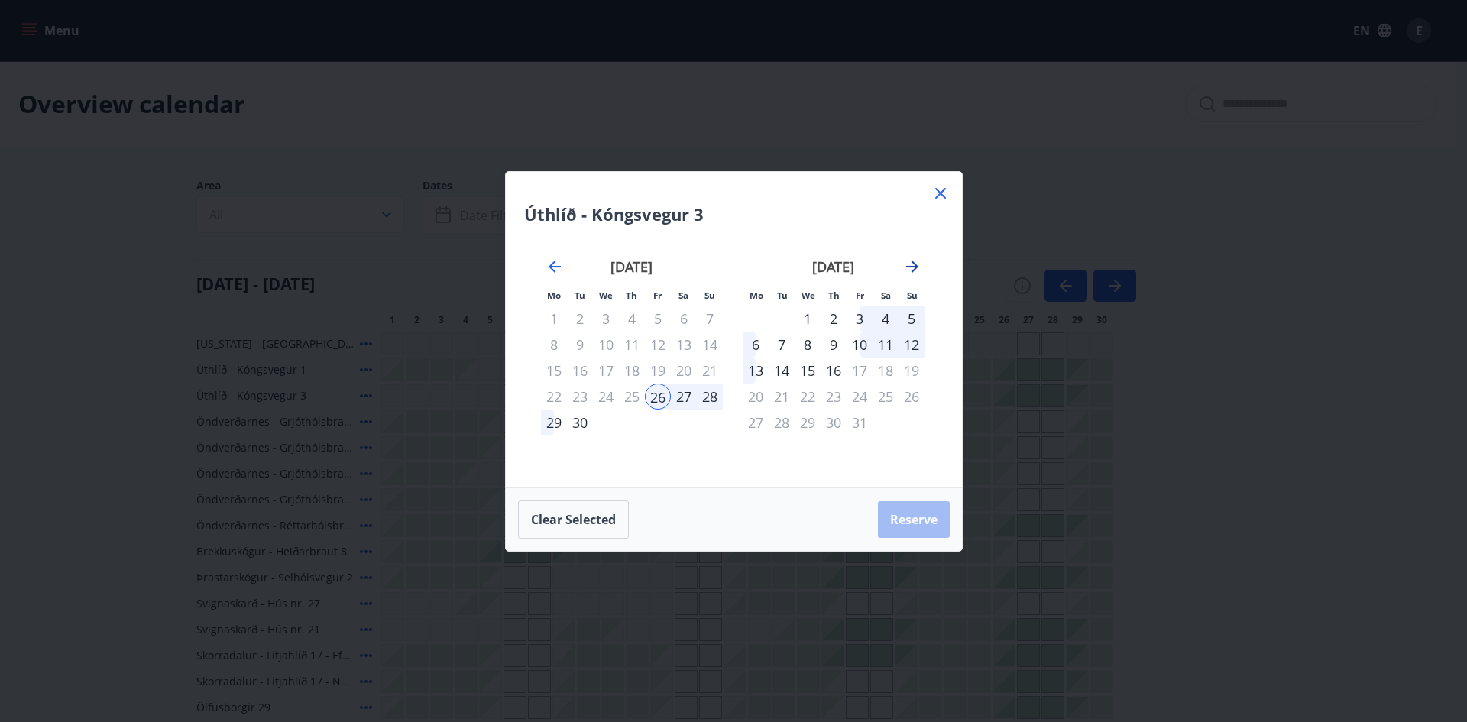
click at [913, 265] on icon "Move forward to switch to the next month." at bounding box center [912, 267] width 18 height 18
drag, startPoint x: 914, startPoint y: 264, endPoint x: 922, endPoint y: 266, distance: 7.8
click at [916, 264] on icon "Move forward to switch to the next month." at bounding box center [912, 267] width 18 height 18
click at [922, 265] on div "[DATE]" at bounding box center [833, 271] width 182 height 67
click at [910, 267] on icon "Move forward to switch to the next month." at bounding box center [912, 267] width 12 height 12
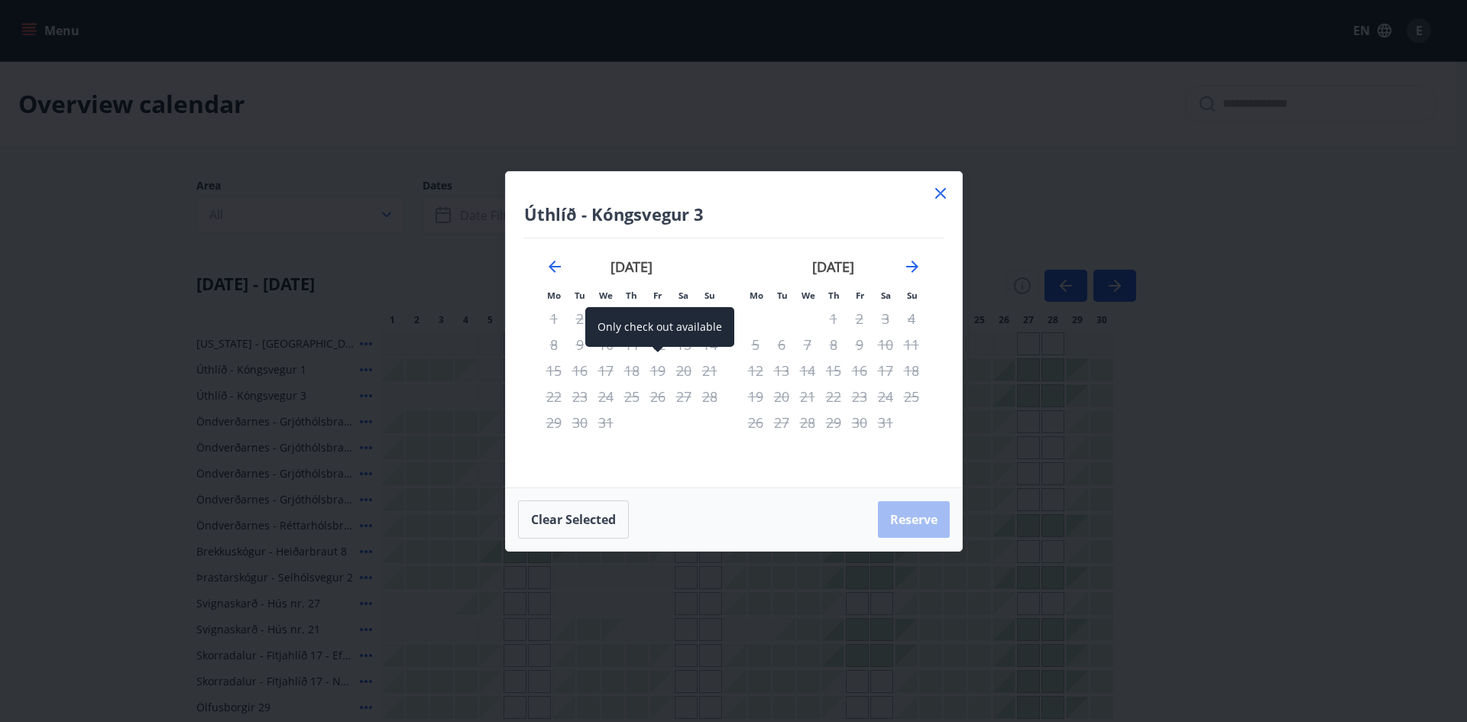
click at [653, 372] on div "19" at bounding box center [658, 371] width 26 height 26
click at [556, 269] on icon "Move backward to switch to the previous month." at bounding box center [555, 267] width 18 height 18
click at [939, 193] on icon at bounding box center [941, 193] width 18 height 18
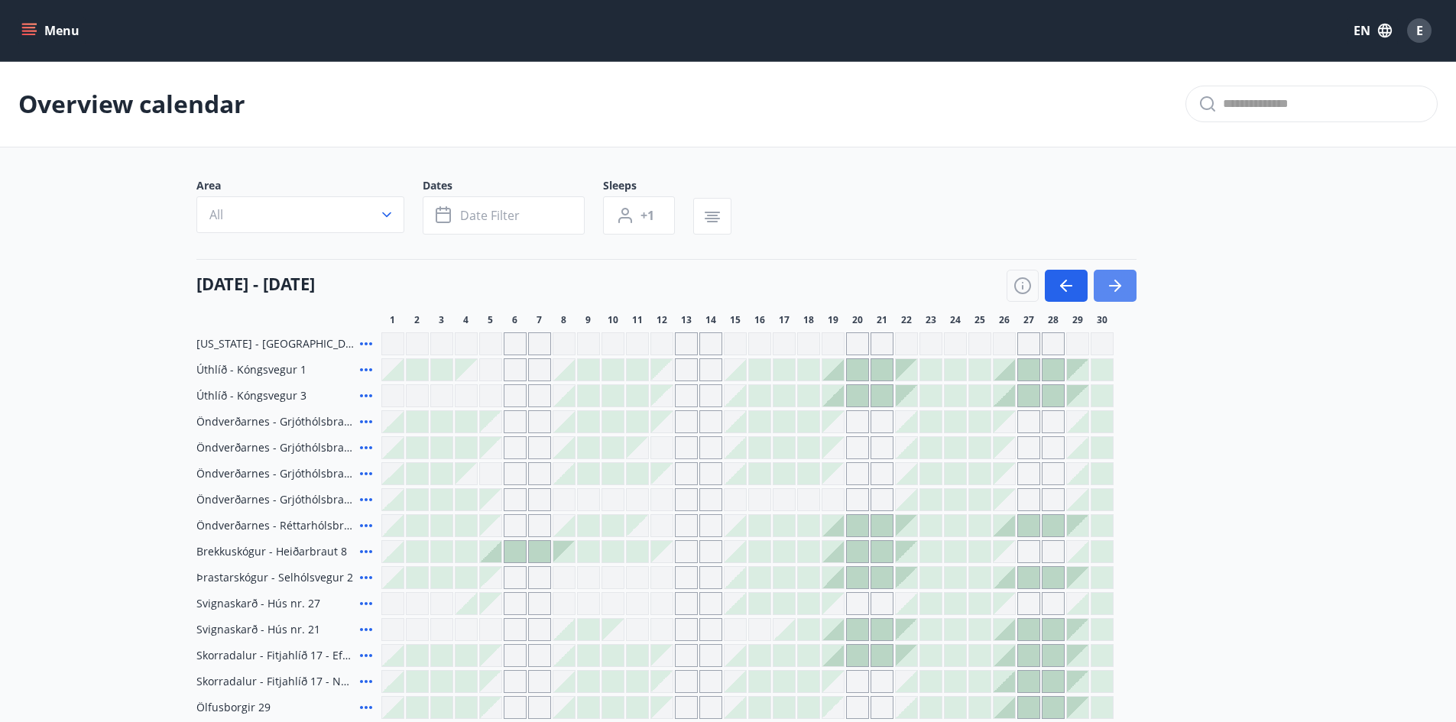
click at [1115, 291] on icon "button" at bounding box center [1117, 286] width 7 height 12
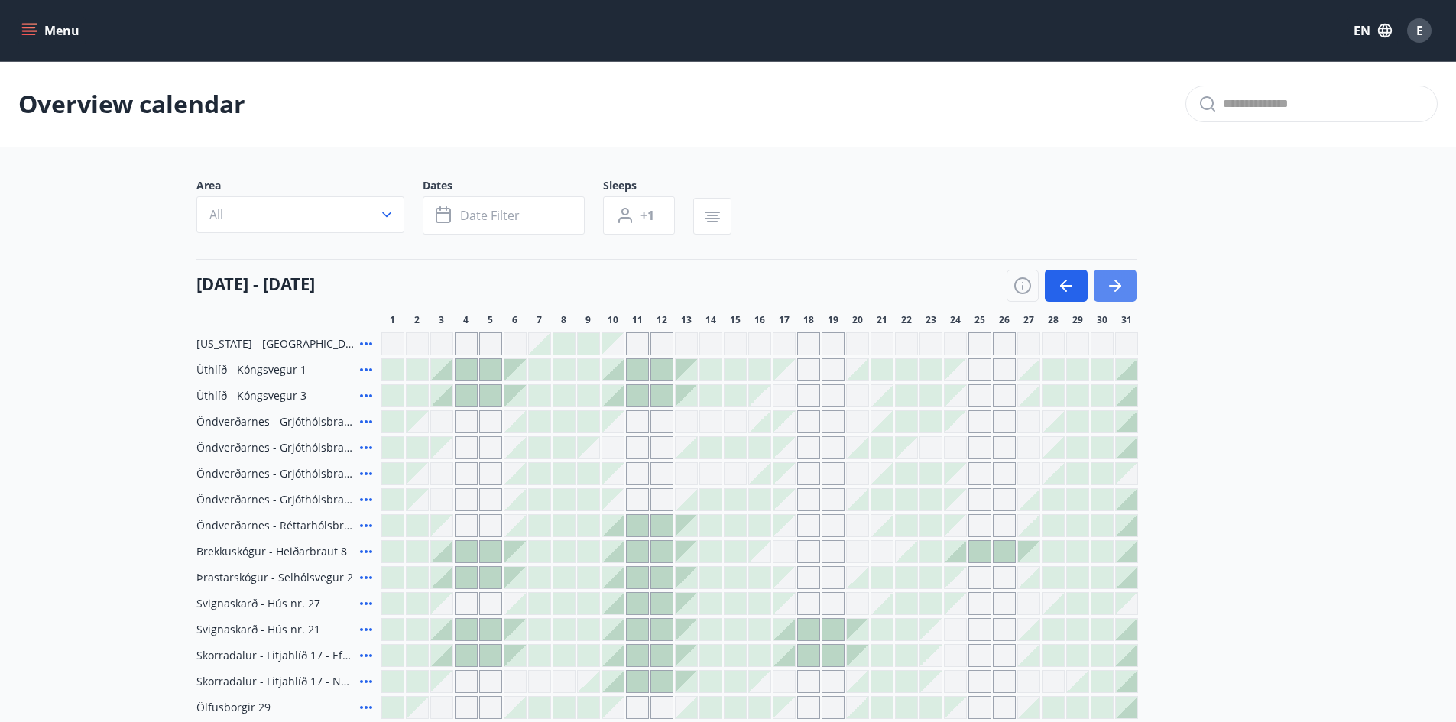
click at [1116, 290] on icon "button" at bounding box center [1117, 286] width 7 height 12
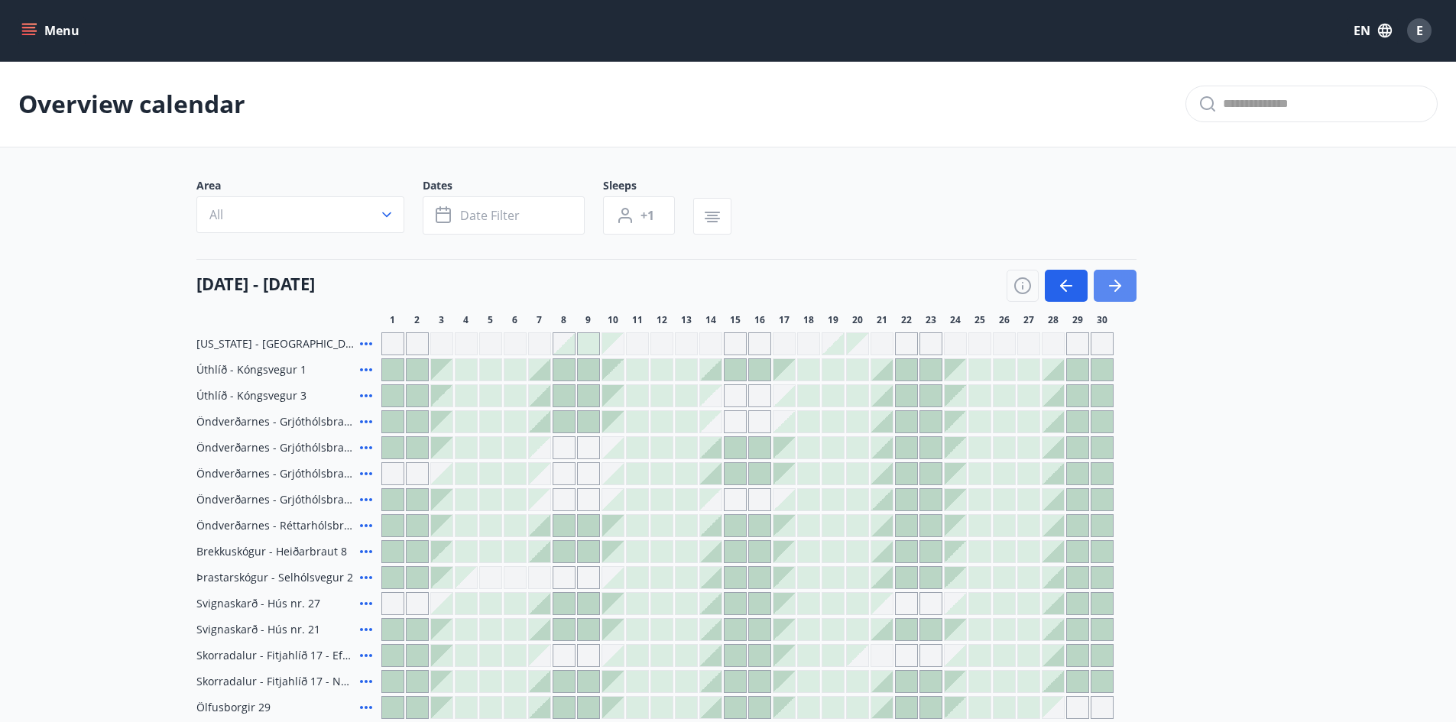
click at [1117, 290] on icon "button" at bounding box center [1115, 286] width 18 height 18
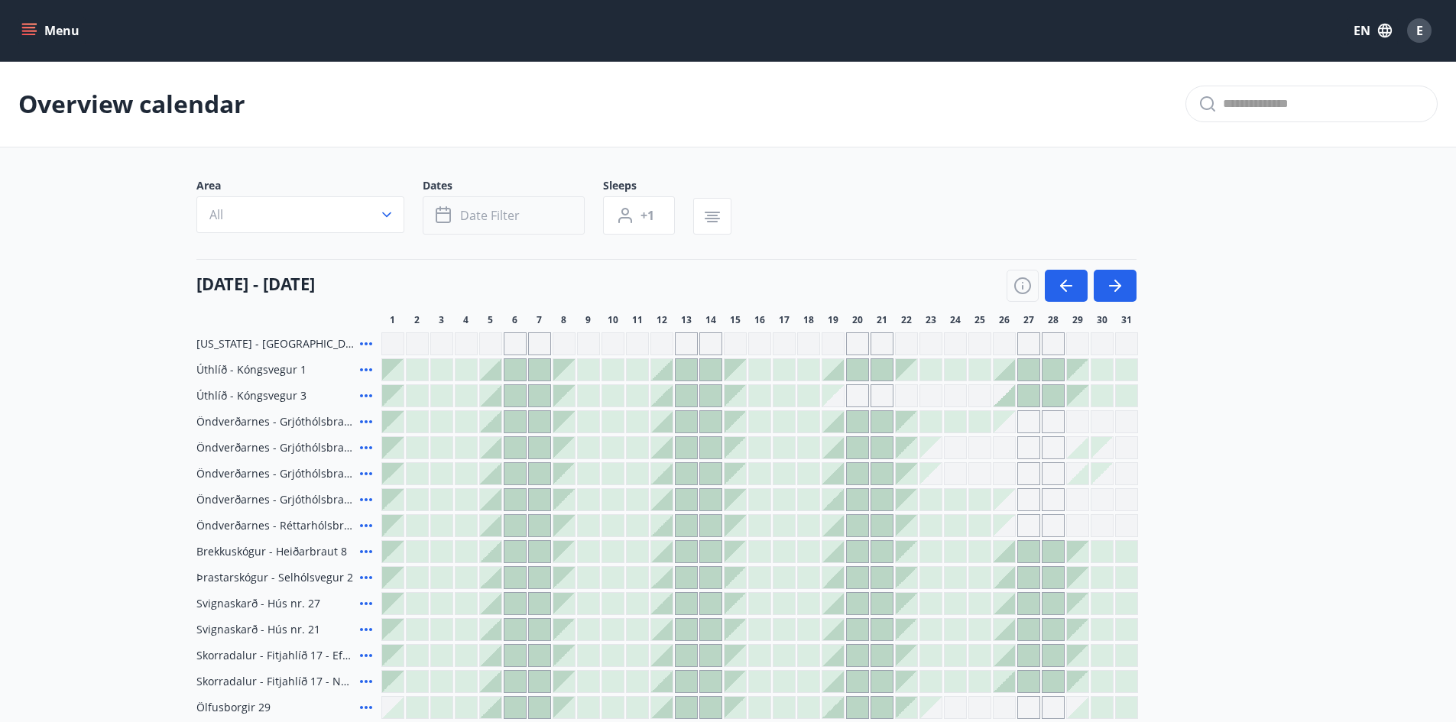
click at [484, 220] on span "Date filter" at bounding box center [490, 215] width 60 height 17
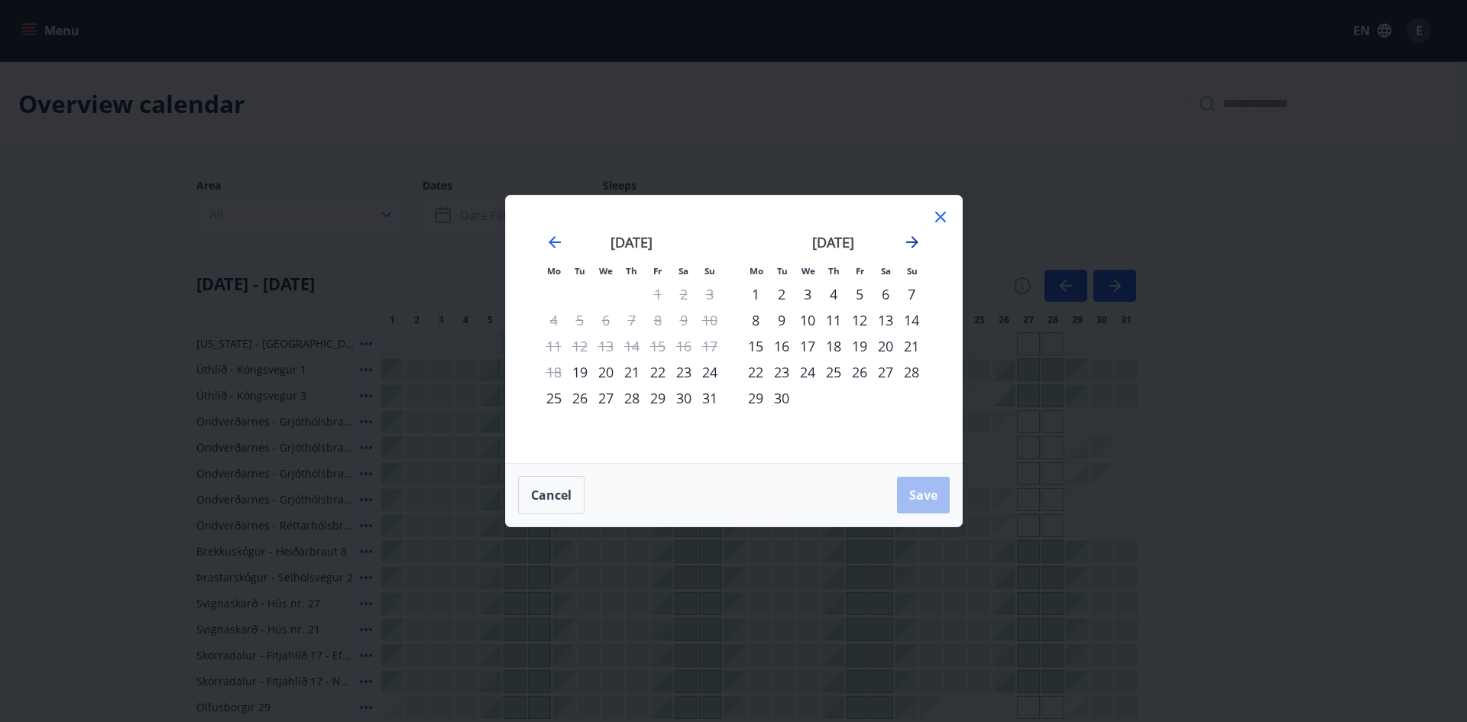
click at [913, 241] on icon "Move forward to switch to the next month." at bounding box center [912, 242] width 18 height 18
click at [864, 295] on div "2" at bounding box center [860, 294] width 26 height 26
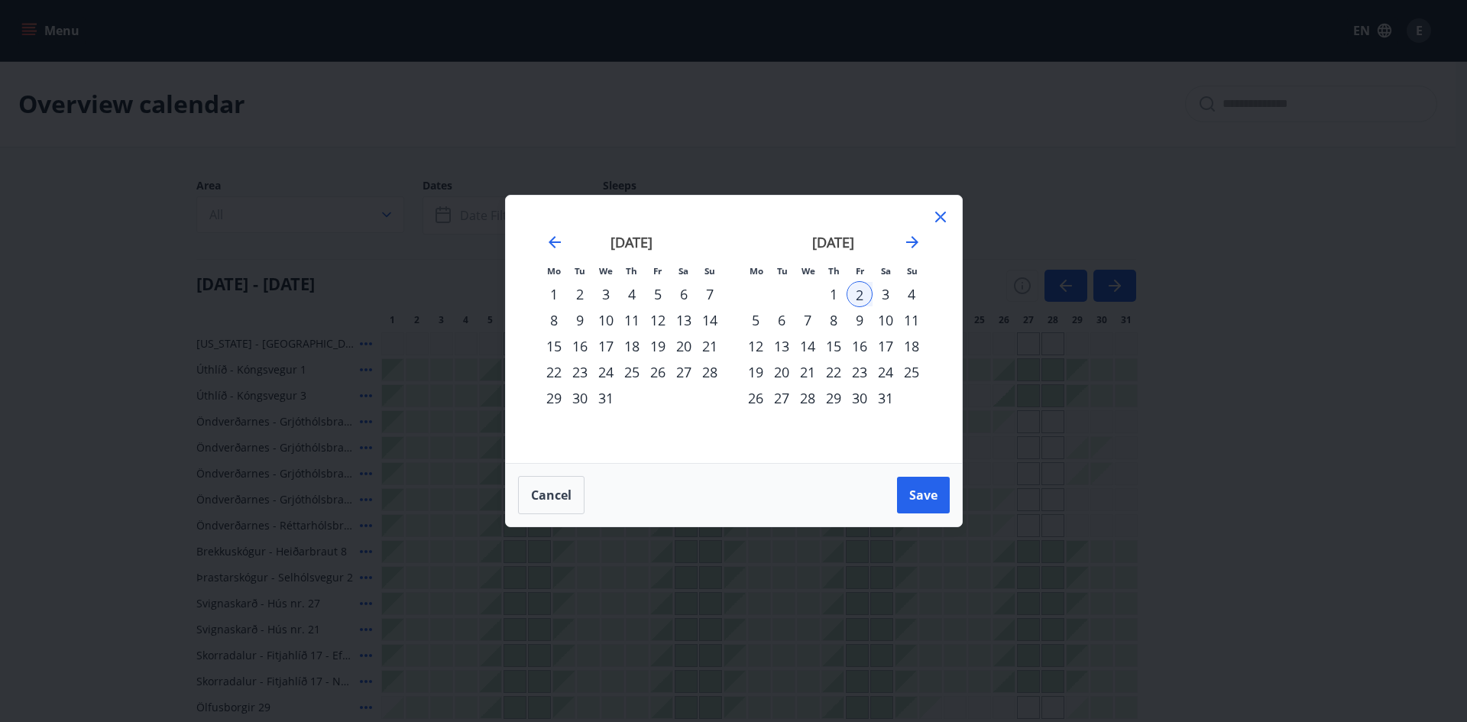
click at [756, 323] on div "5" at bounding box center [756, 320] width 26 height 26
click at [924, 492] on span "Save" at bounding box center [923, 495] width 28 height 17
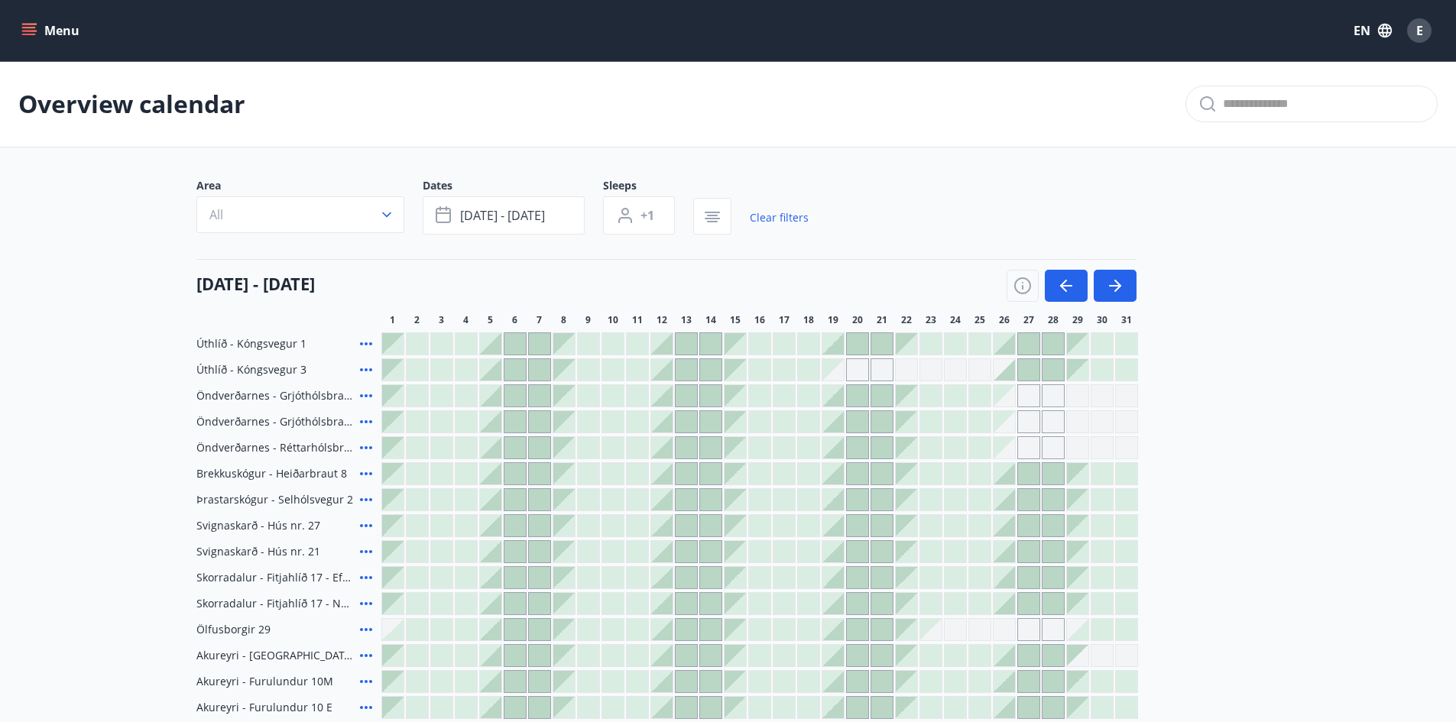
click at [660, 345] on div at bounding box center [661, 343] width 21 height 21
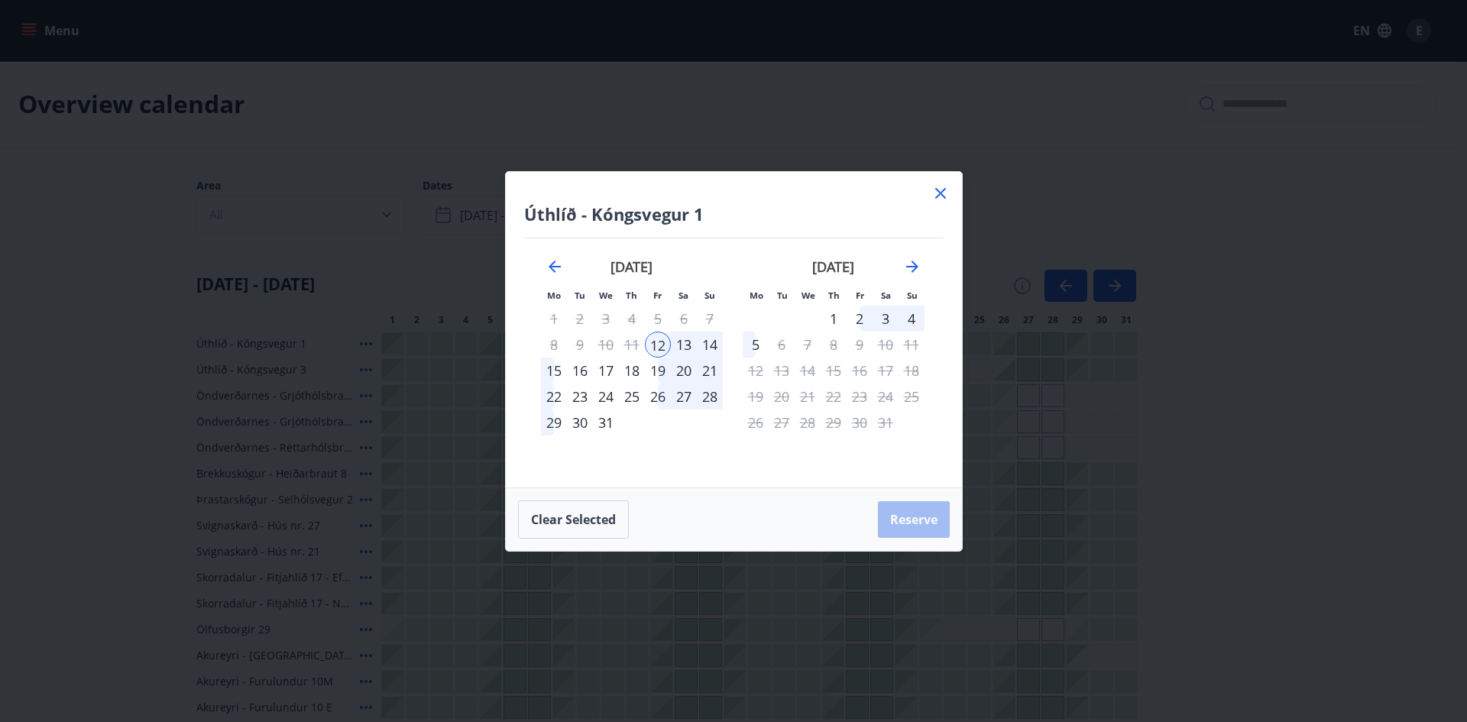
click at [556, 372] on div "15" at bounding box center [554, 371] width 26 height 26
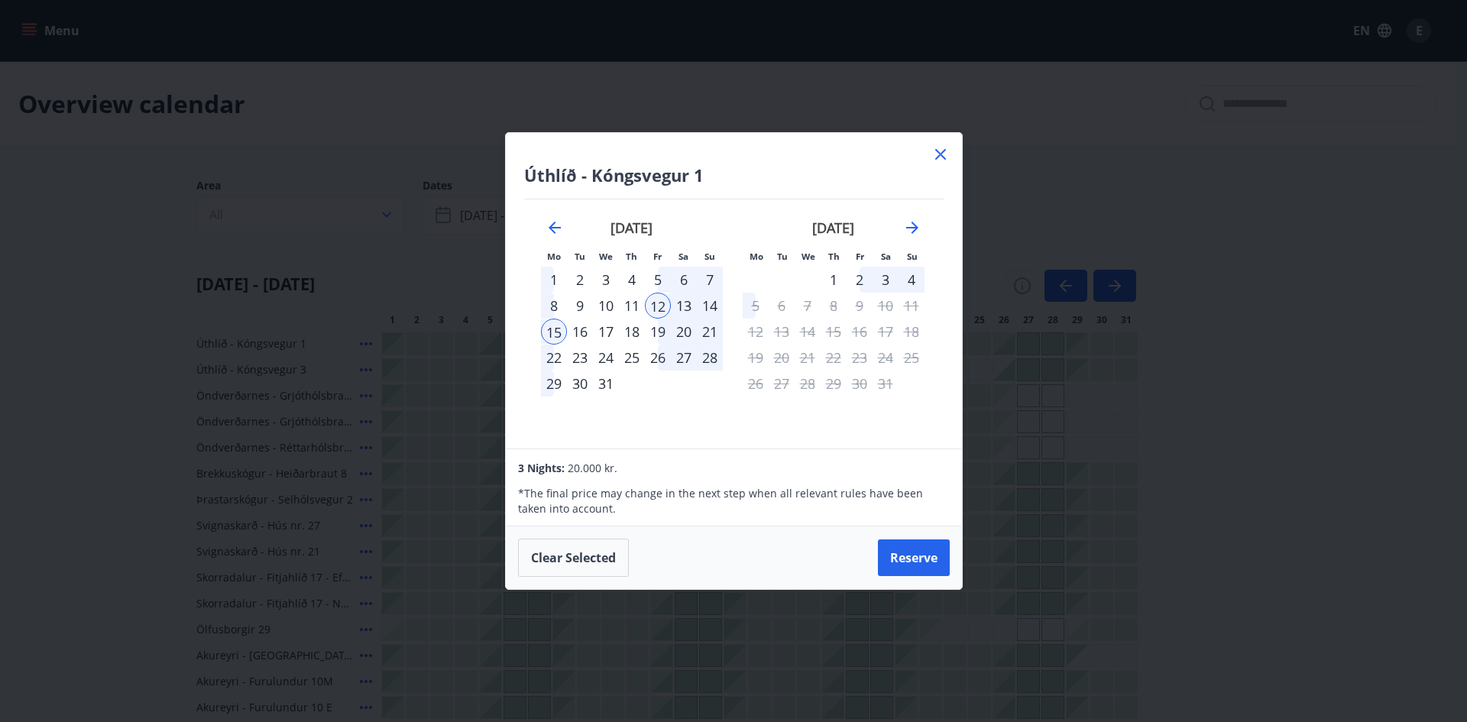
click at [936, 154] on icon at bounding box center [941, 154] width 18 height 18
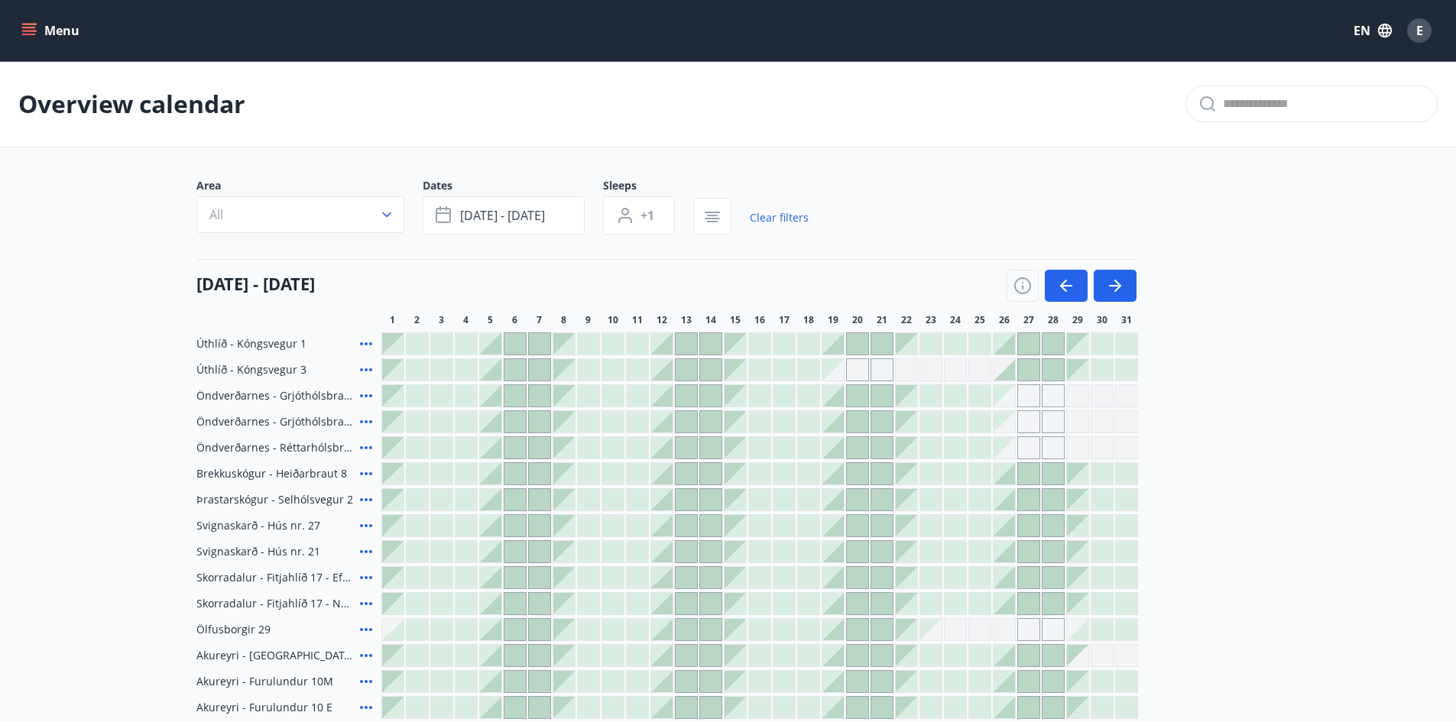
click at [488, 341] on div at bounding box center [490, 343] width 21 height 21
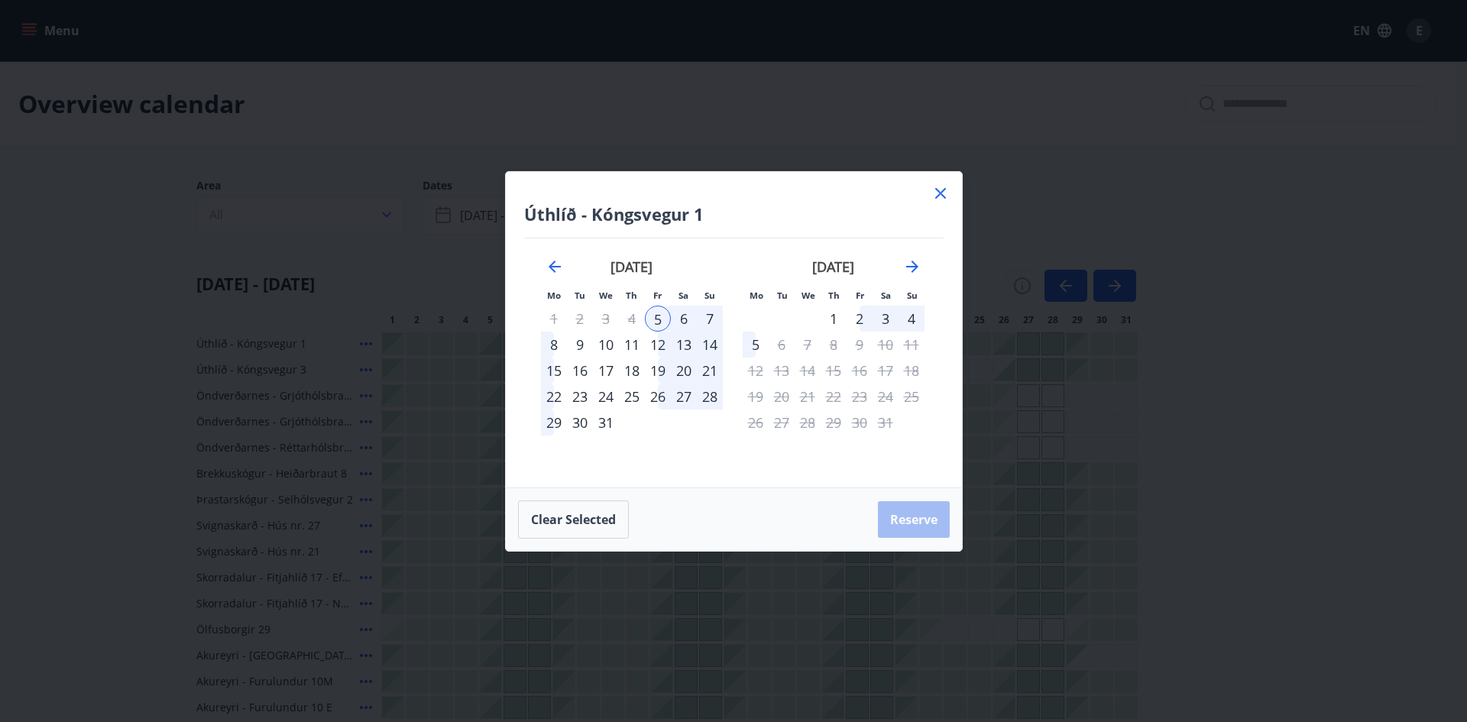
click at [560, 345] on div "8" at bounding box center [554, 345] width 26 height 26
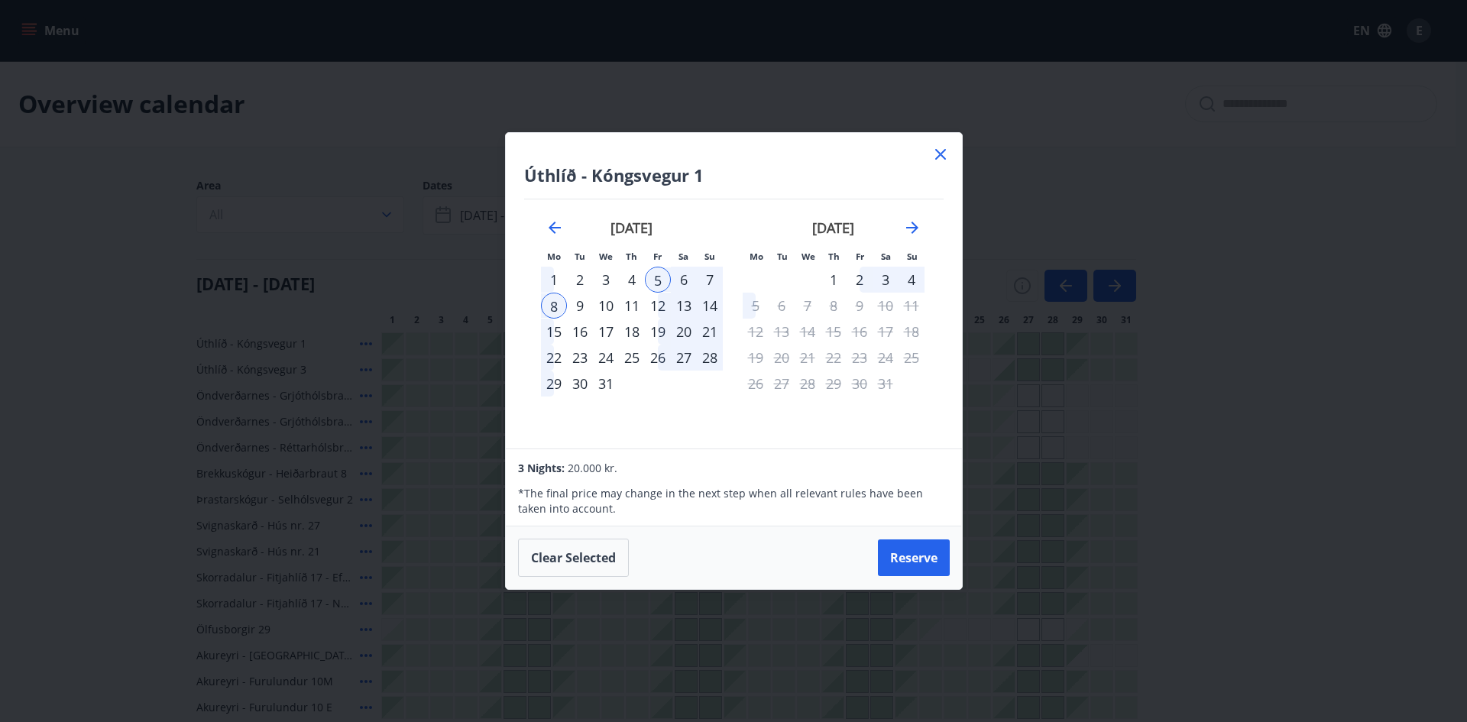
click at [858, 284] on div "2" at bounding box center [860, 280] width 26 height 26
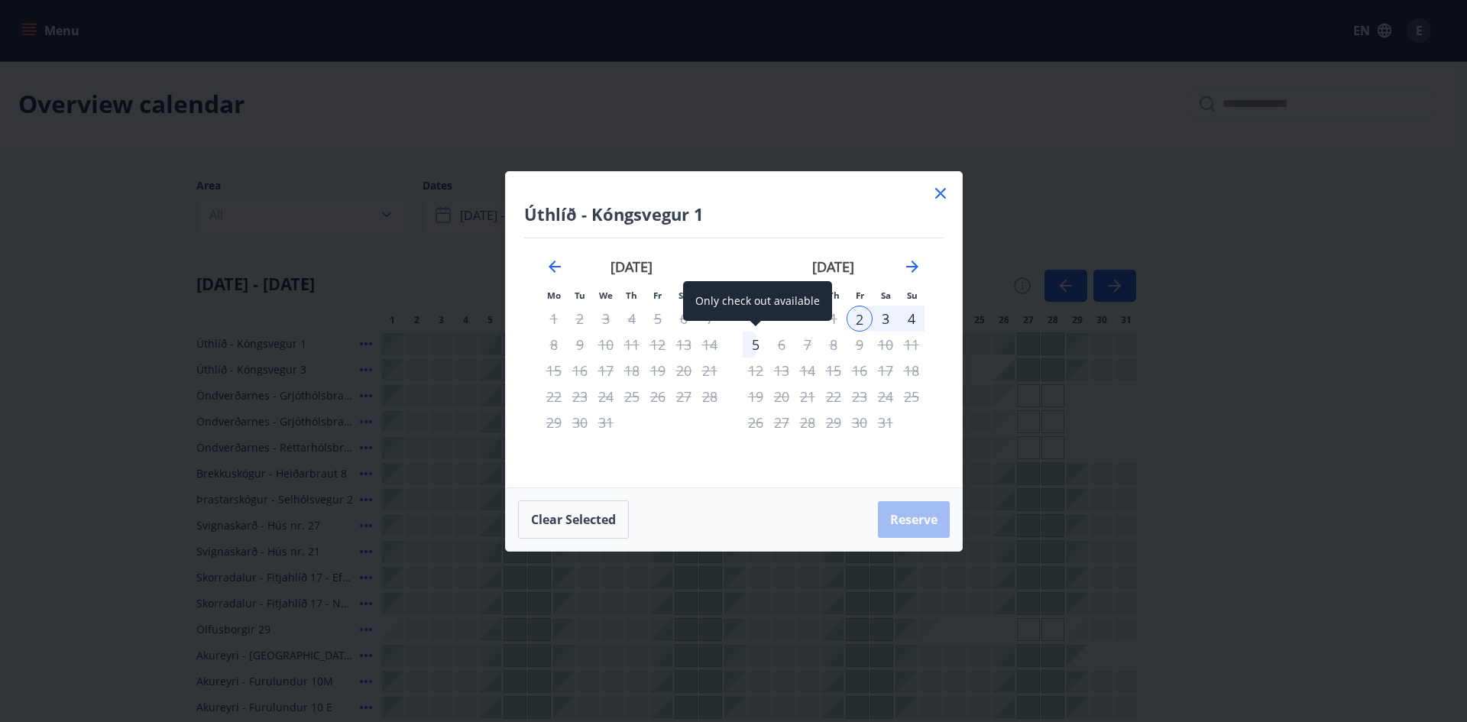
click at [754, 343] on div "5" at bounding box center [756, 345] width 26 height 26
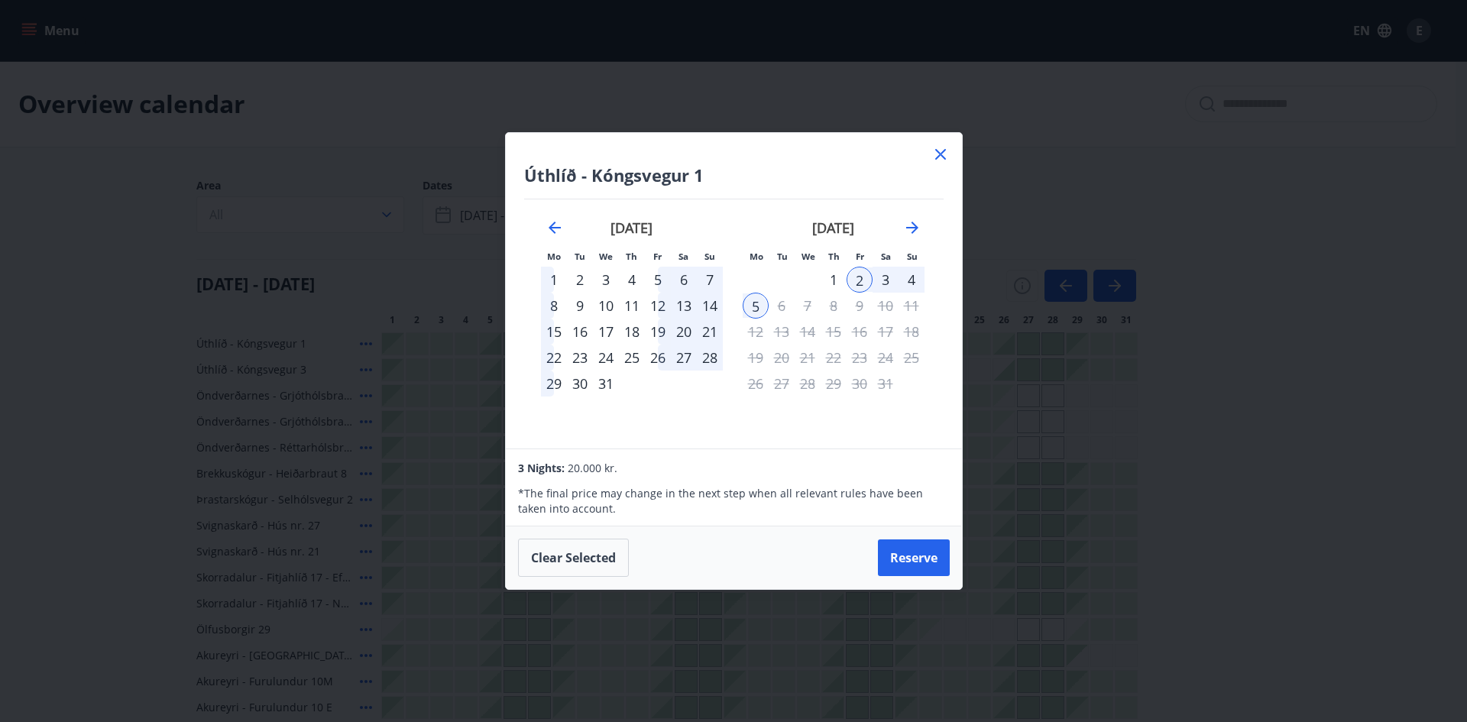
click at [939, 154] on icon at bounding box center [941, 154] width 18 height 18
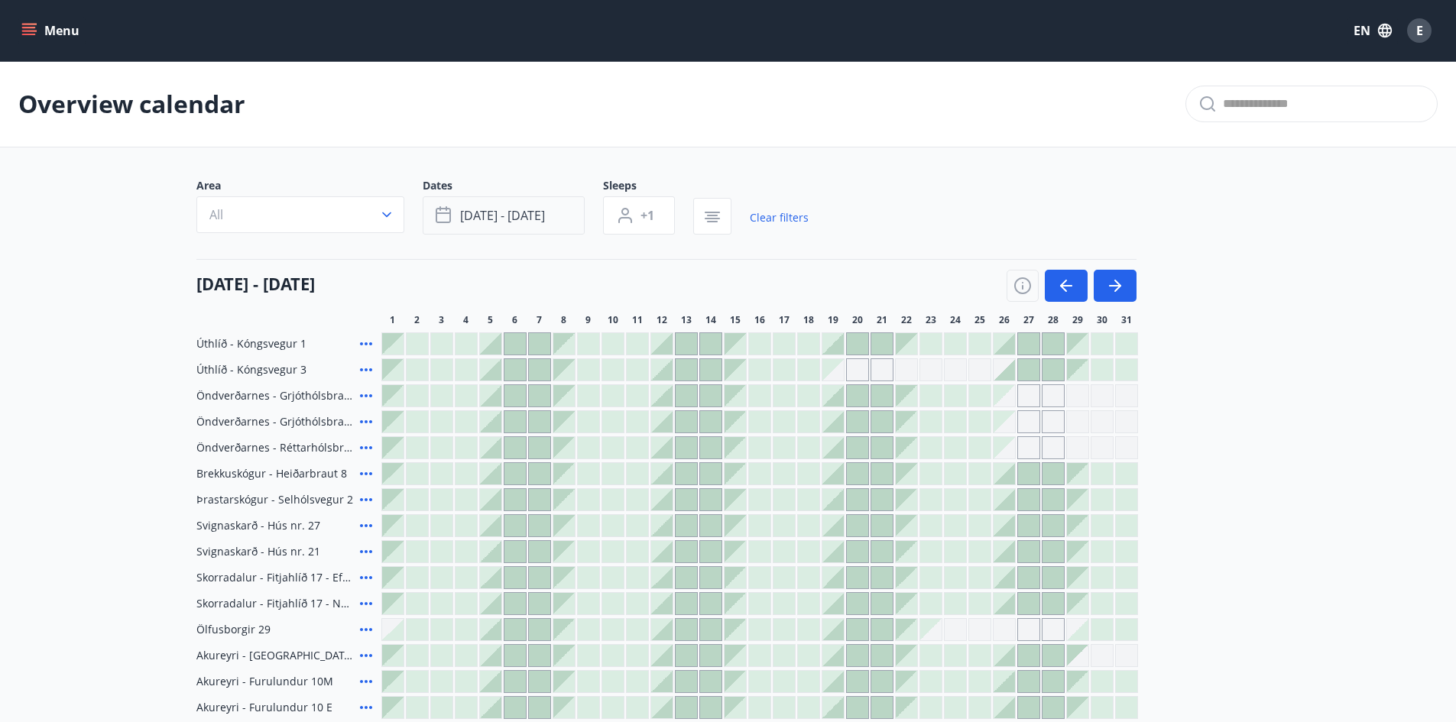
click at [486, 219] on span "[DATE] - [DATE]" at bounding box center [502, 215] width 85 height 17
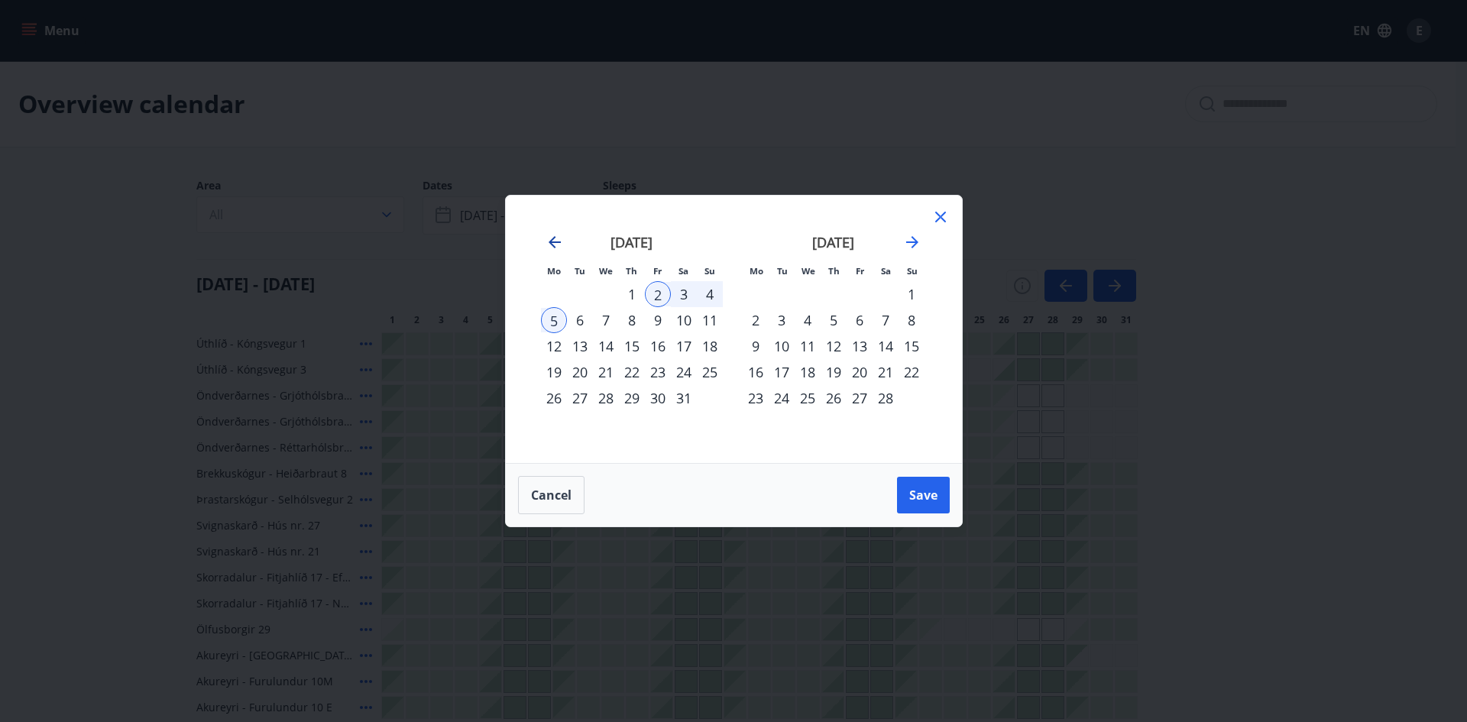
click at [554, 247] on icon "Move backward to switch to the previous month." at bounding box center [555, 242] width 12 height 12
click at [689, 374] on div "27" at bounding box center [684, 372] width 26 height 26
click at [777, 323] on div "6" at bounding box center [782, 320] width 26 height 26
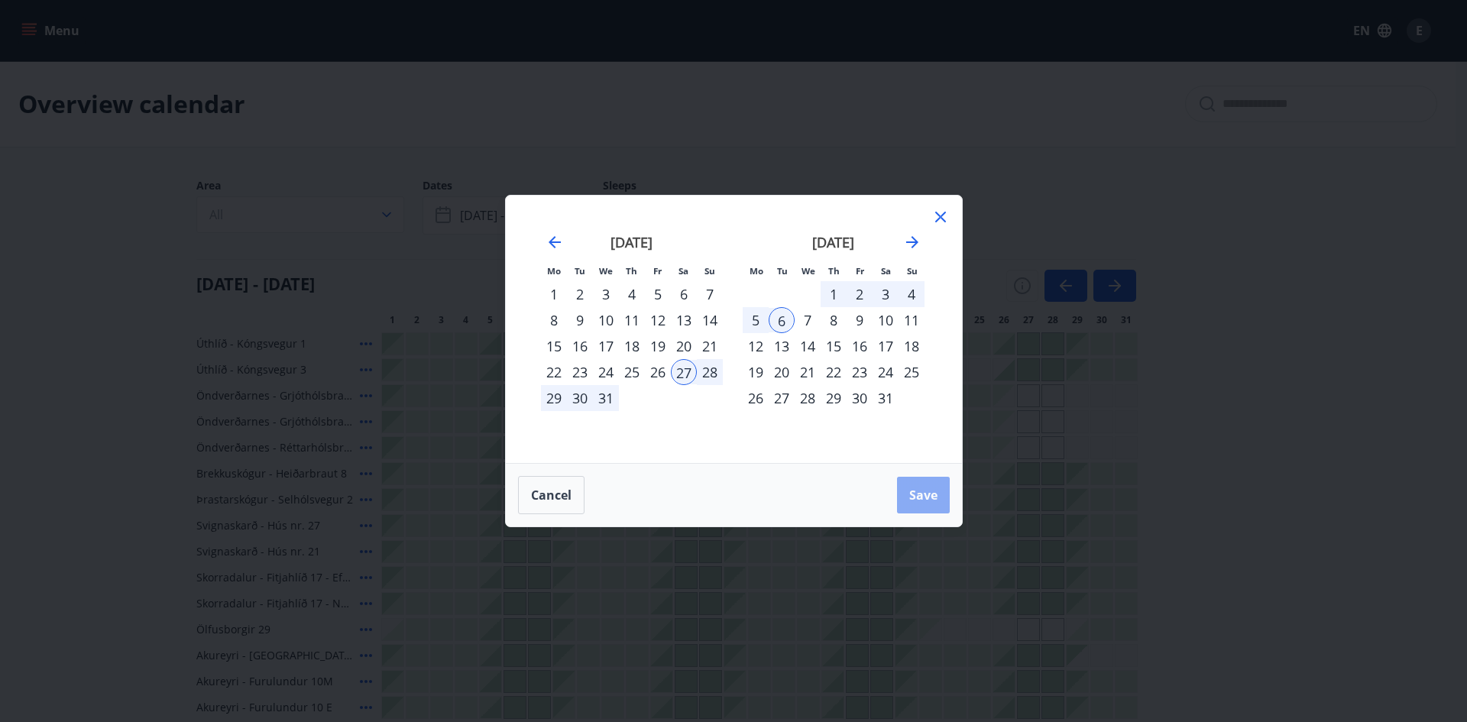
click at [935, 481] on button "Save" at bounding box center [923, 495] width 53 height 37
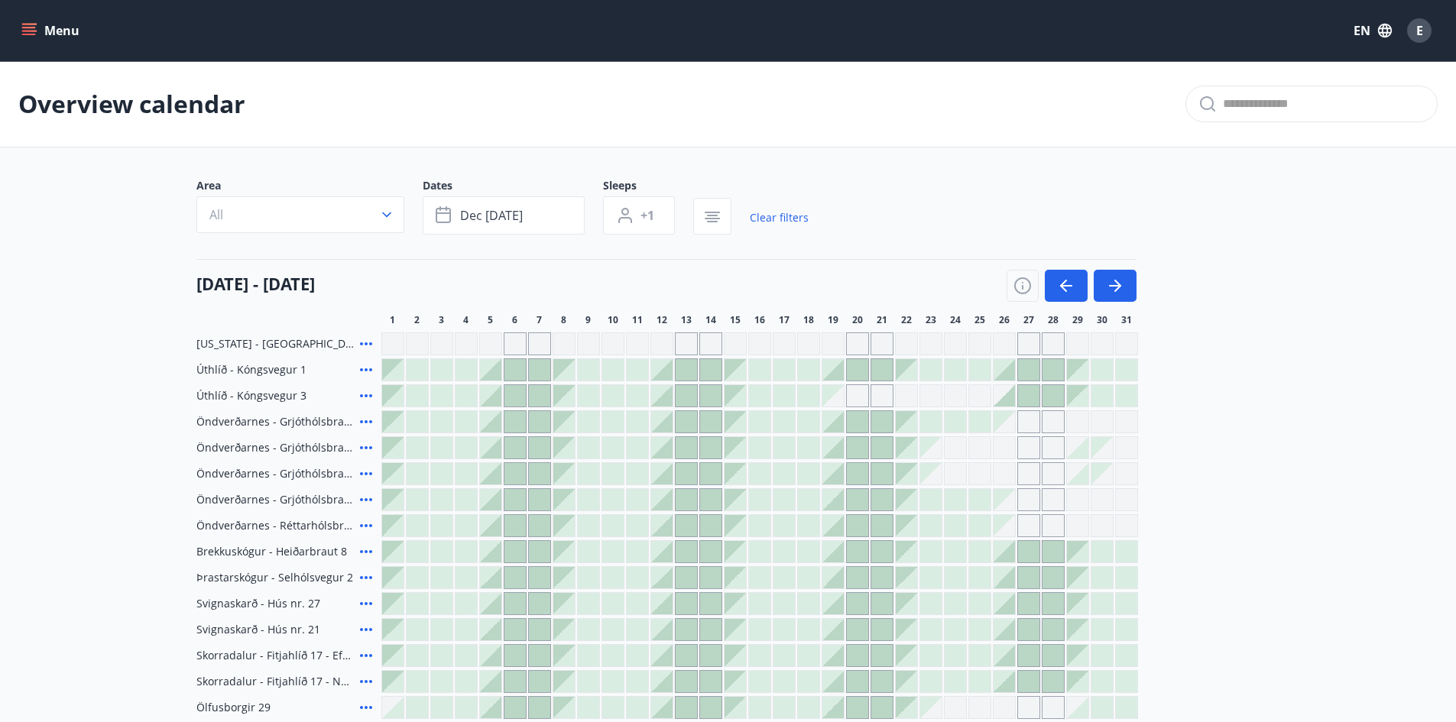
scroll to position [76, 0]
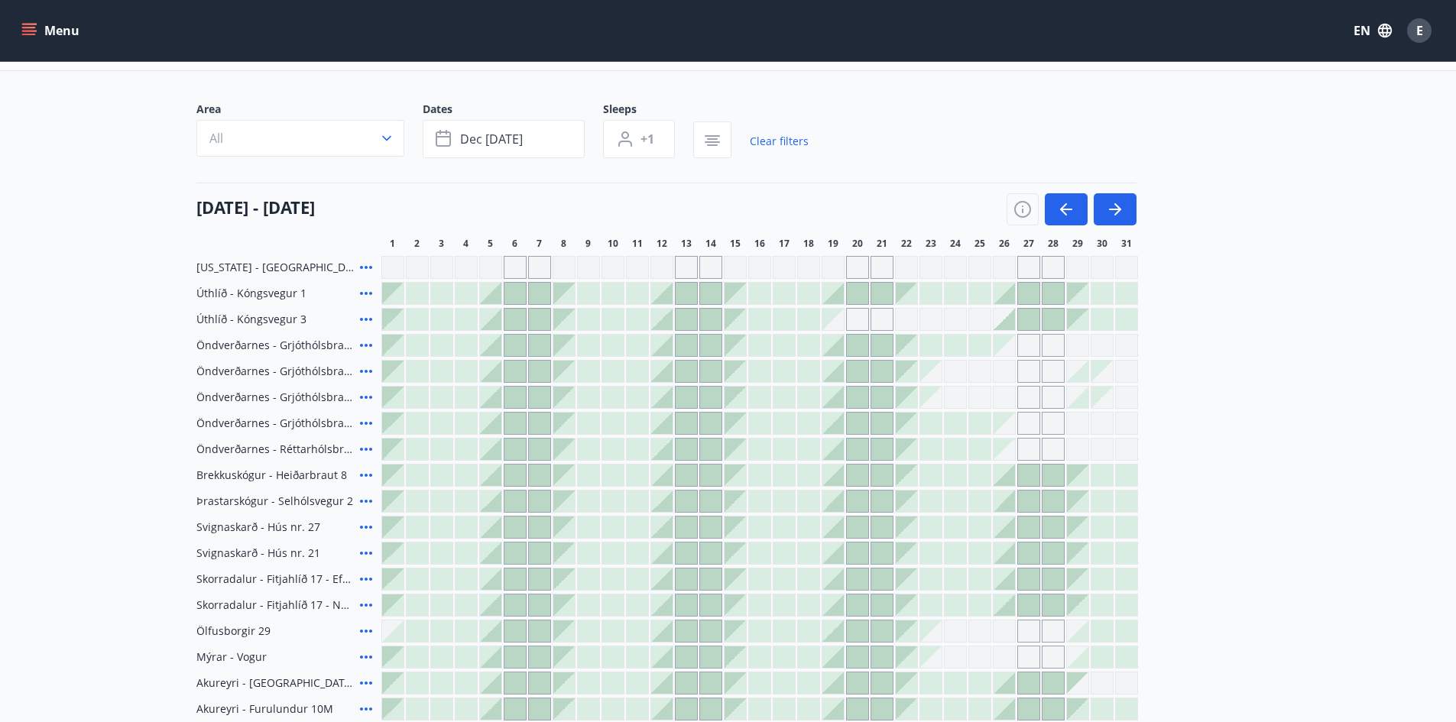
click at [1032, 293] on div at bounding box center [1028, 293] width 21 height 21
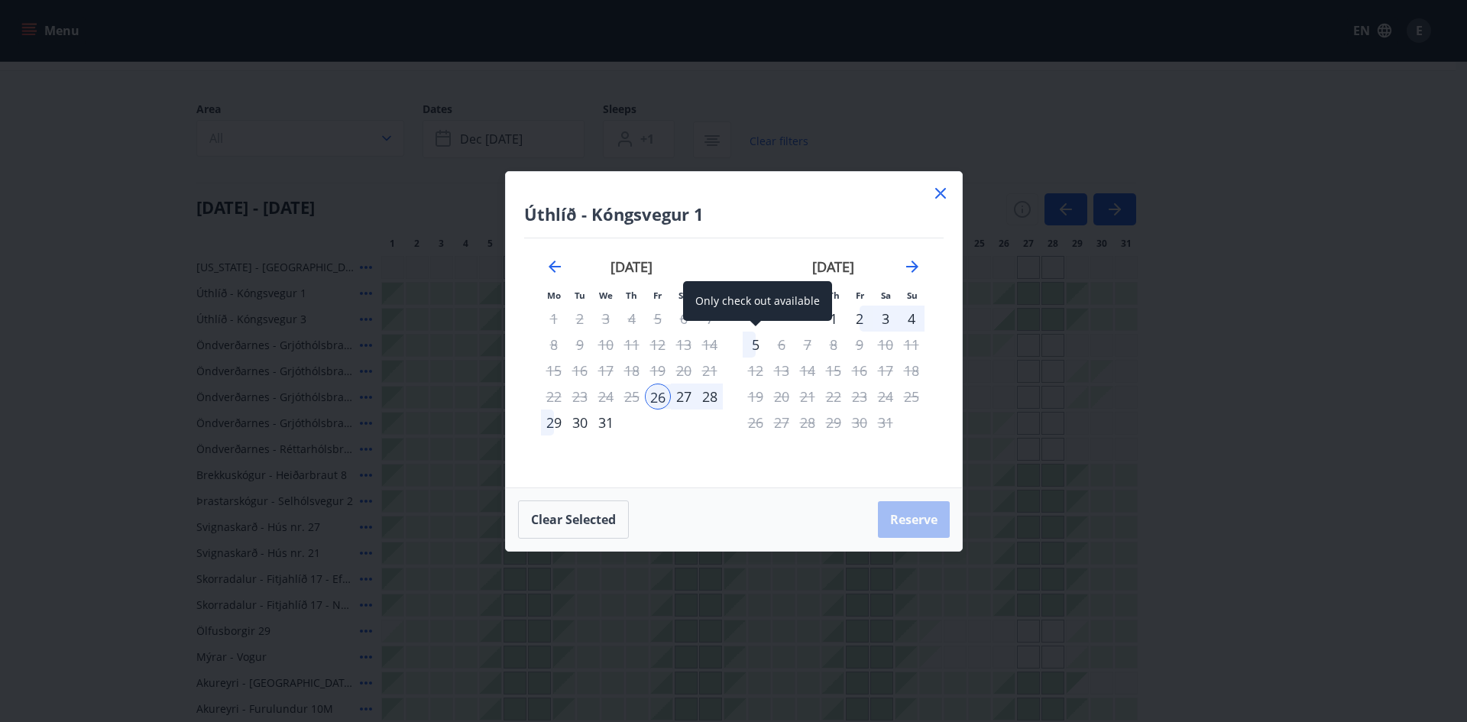
click at [755, 345] on div "5" at bounding box center [756, 345] width 26 height 26
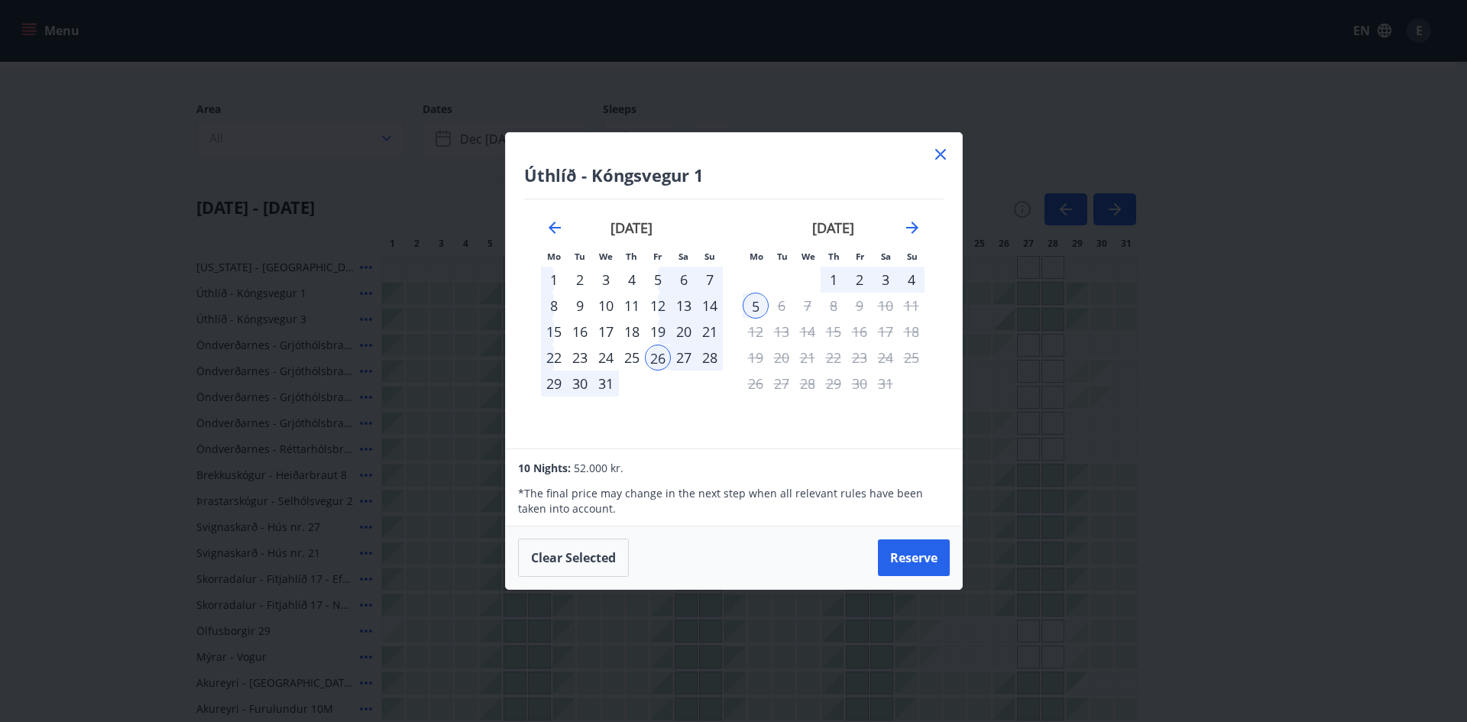
click at [942, 154] on icon at bounding box center [941, 154] width 18 height 18
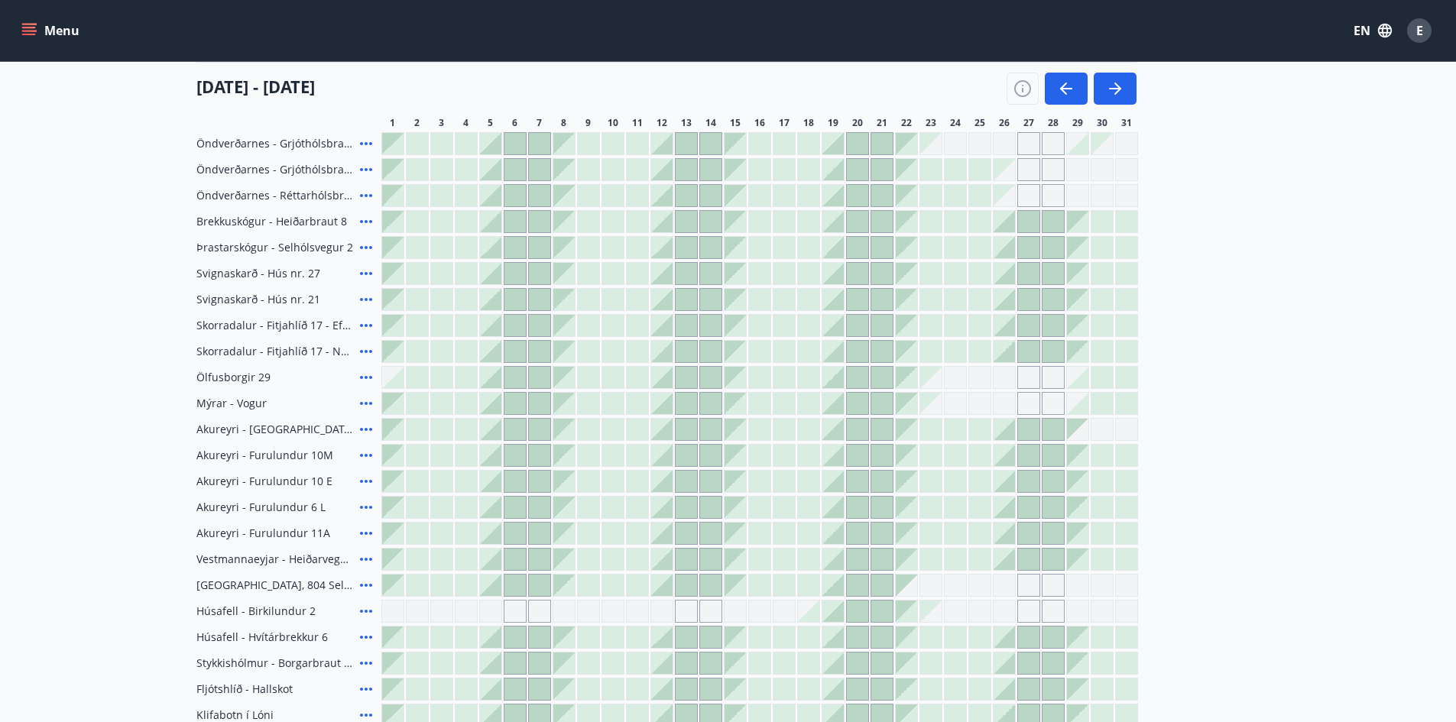
scroll to position [382, 0]
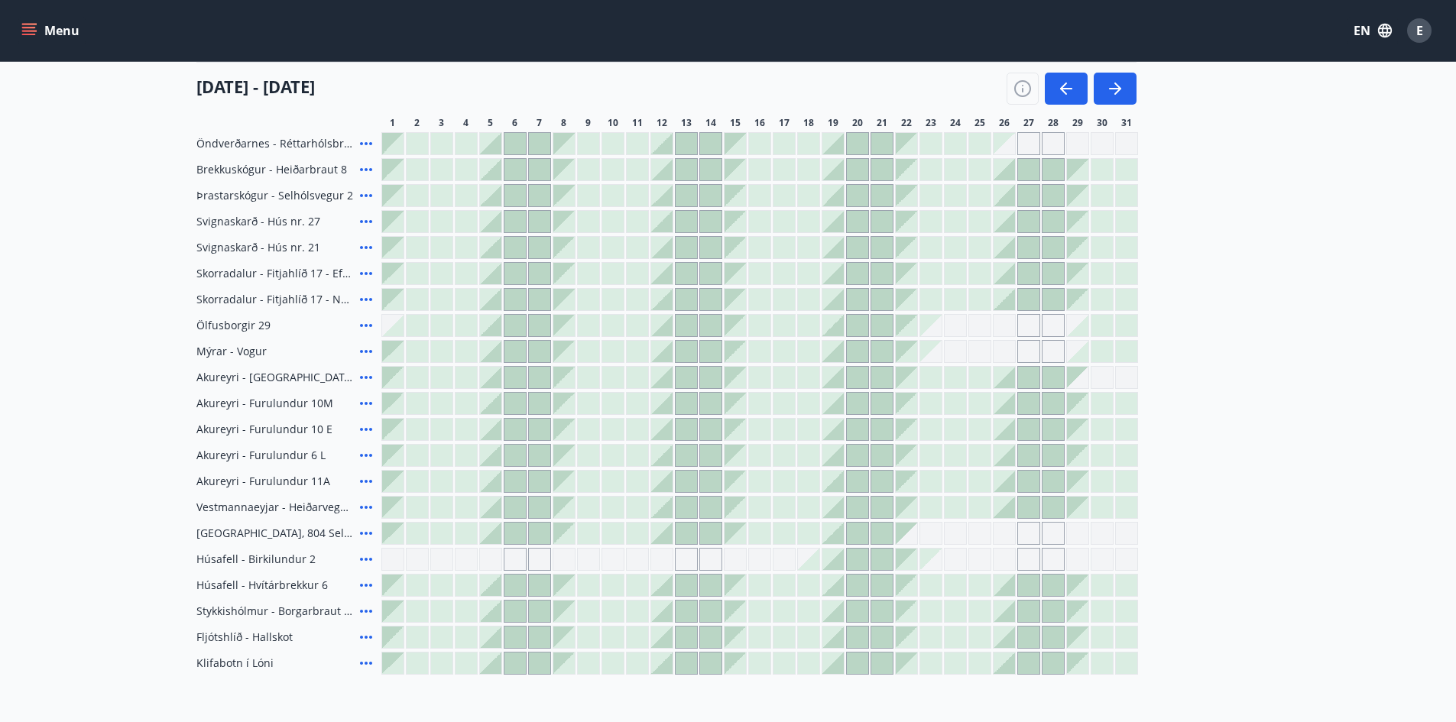
click at [368, 353] on icon at bounding box center [366, 351] width 18 height 18
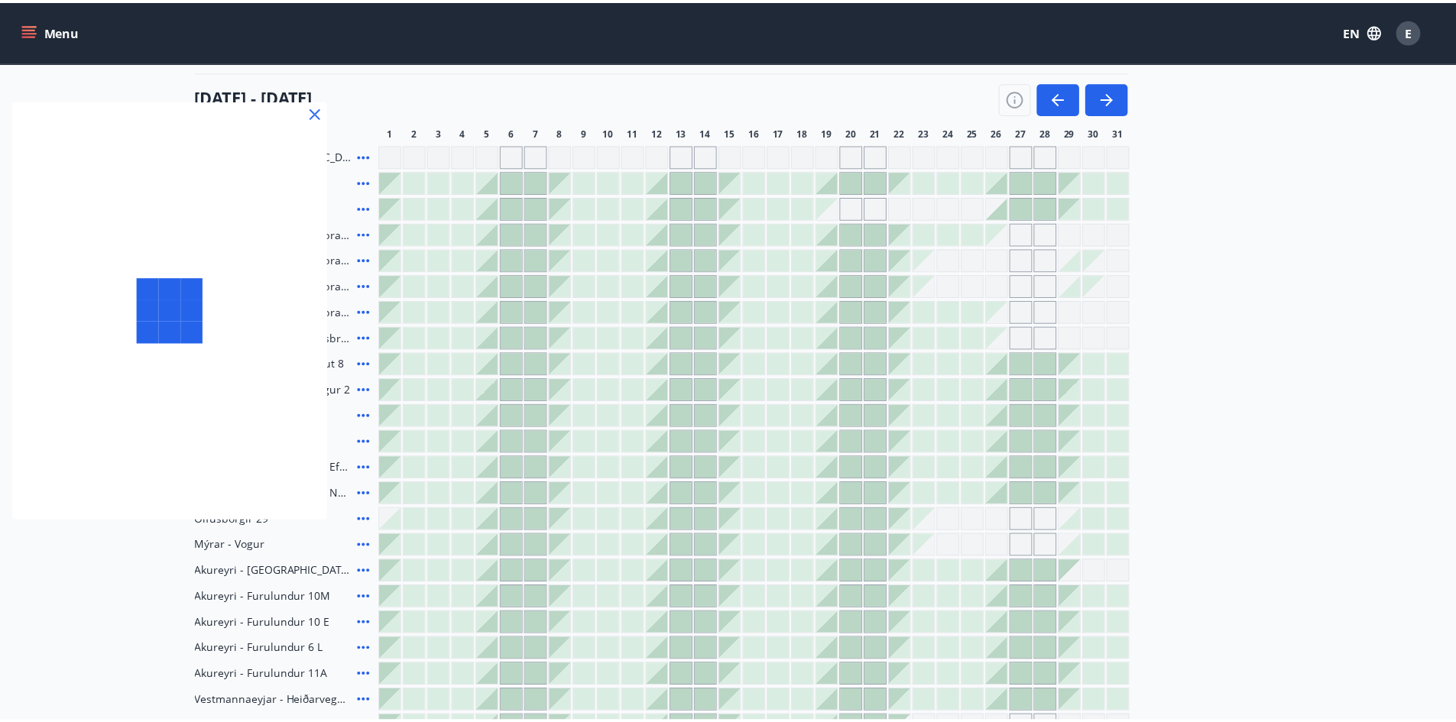
scroll to position [153, 0]
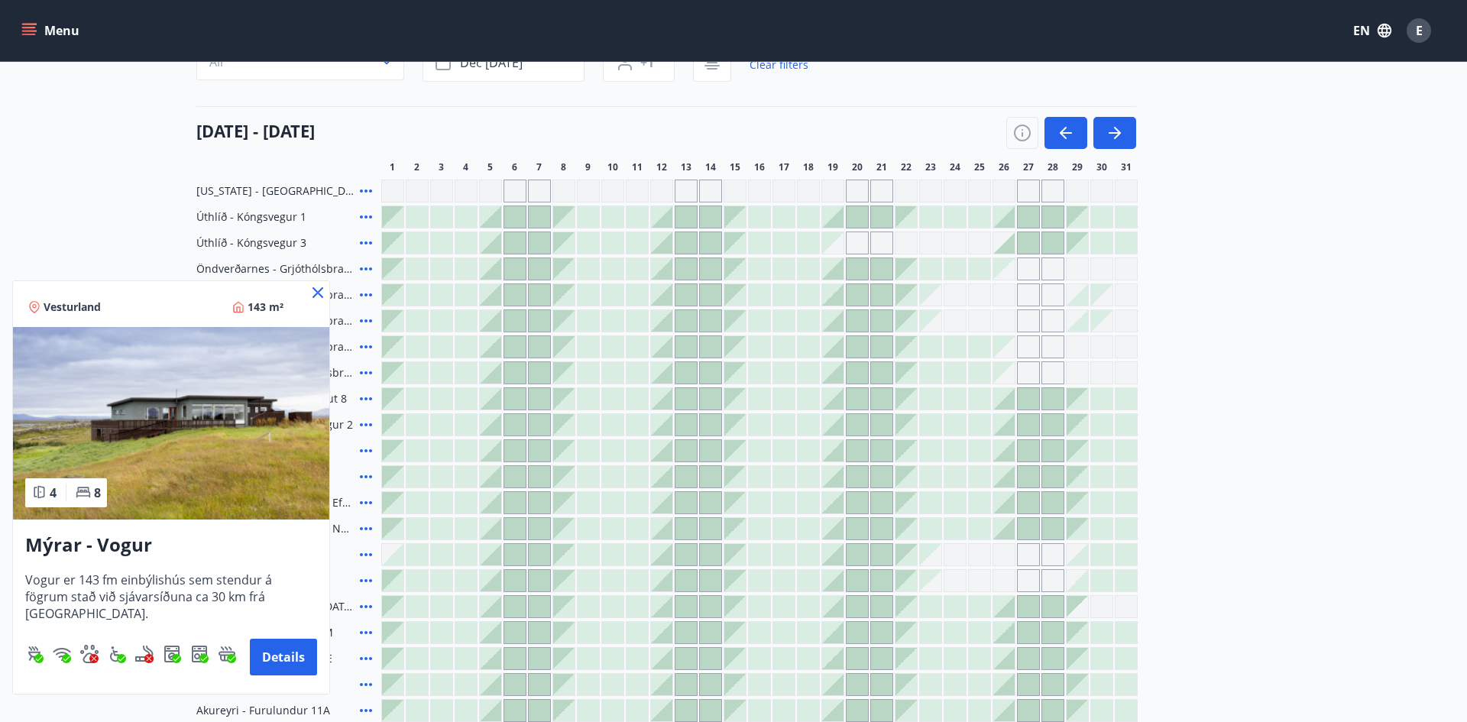
click at [320, 291] on icon at bounding box center [318, 292] width 11 height 11
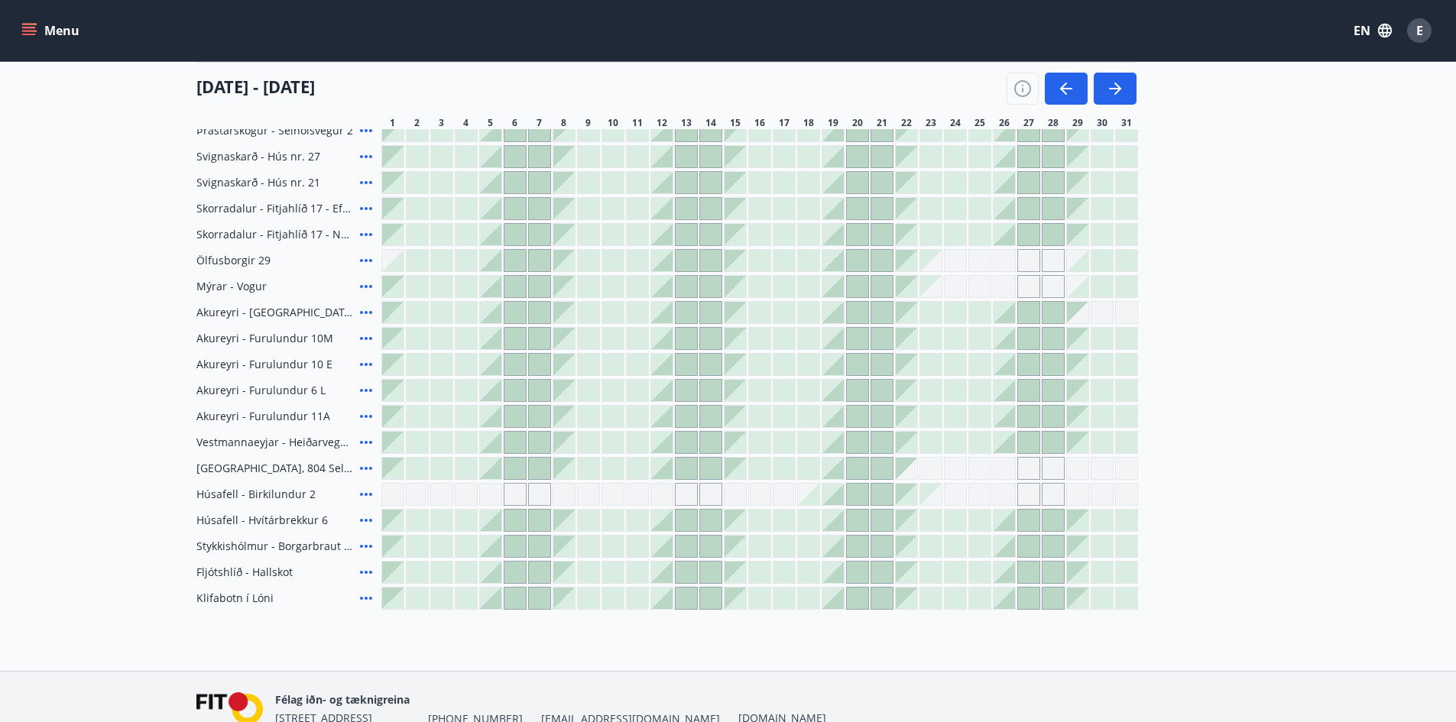
scroll to position [459, 0]
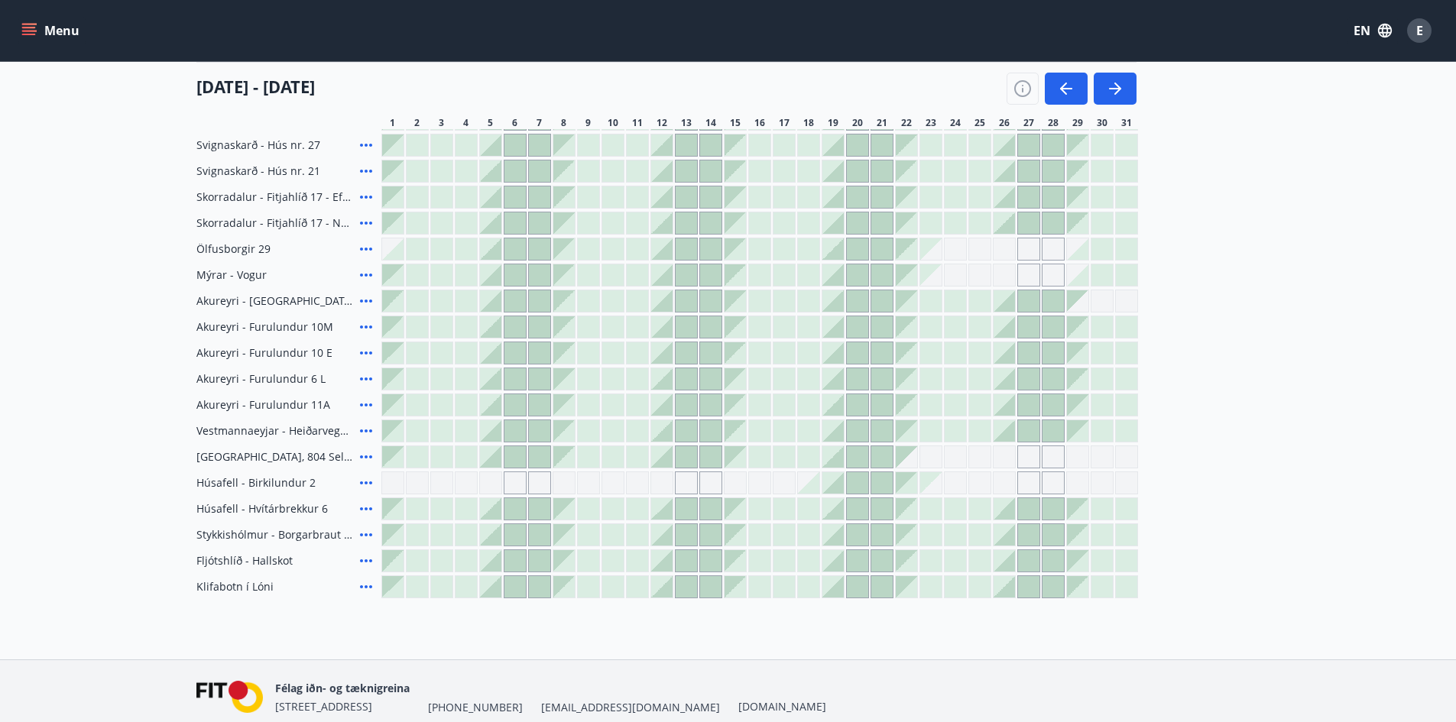
click at [362, 479] on icon at bounding box center [366, 483] width 18 height 18
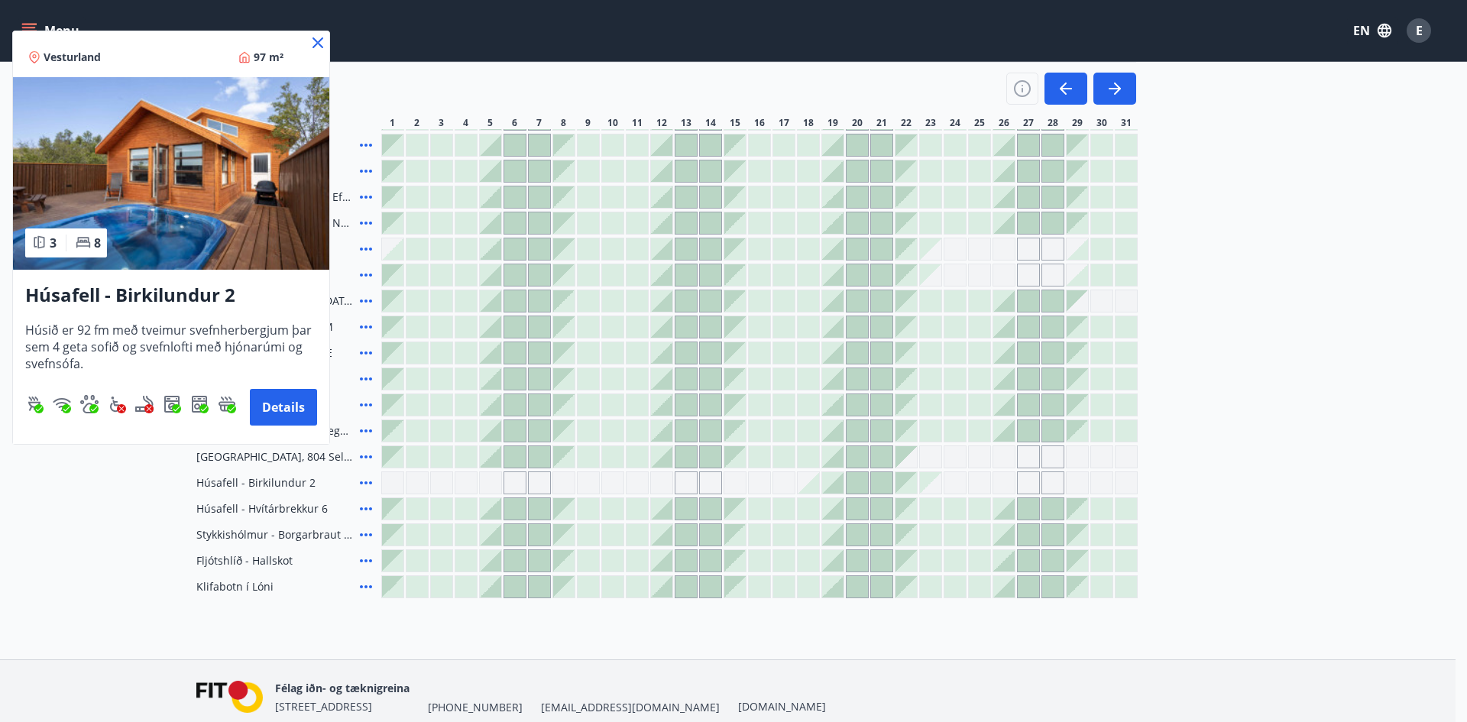
click at [319, 40] on icon at bounding box center [318, 43] width 18 height 18
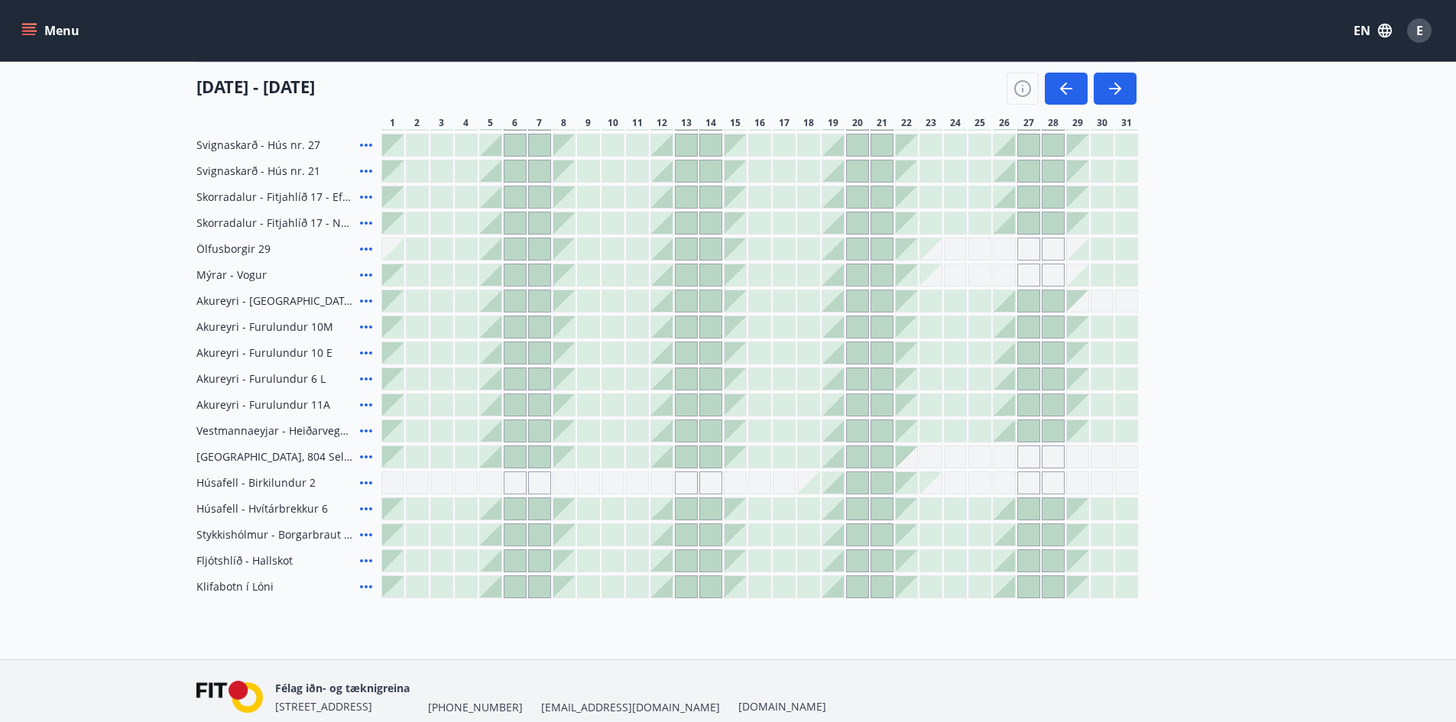
click at [360, 561] on icon at bounding box center [366, 560] width 12 height 3
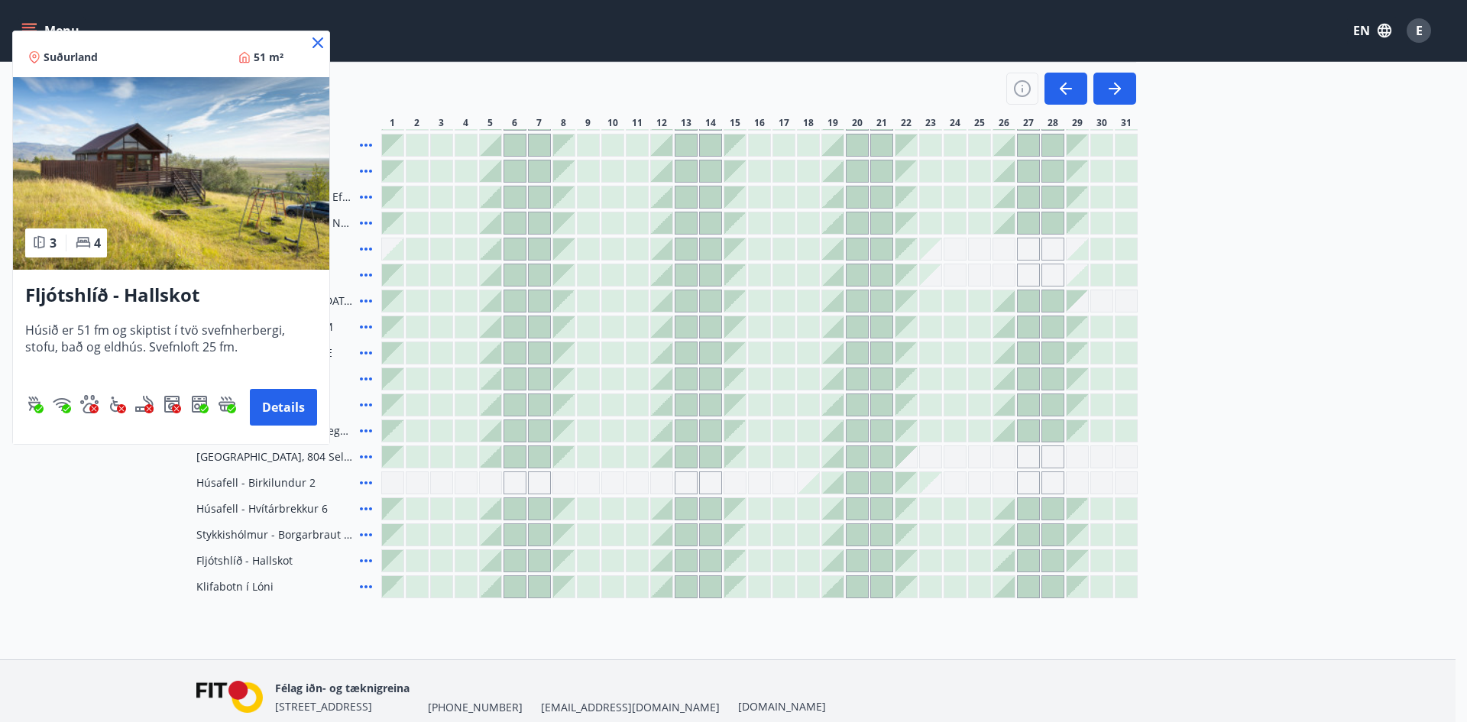
click at [316, 38] on icon at bounding box center [318, 43] width 18 height 18
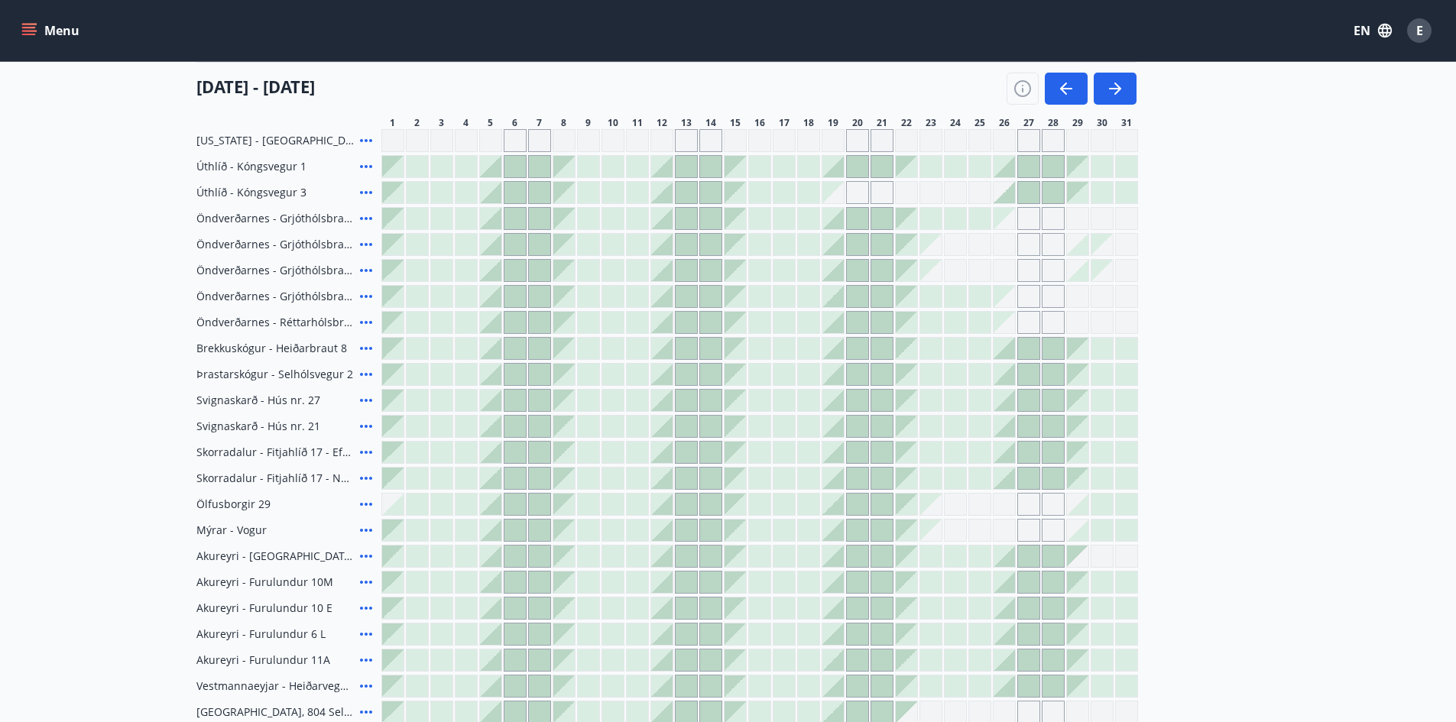
scroll to position [153, 0]
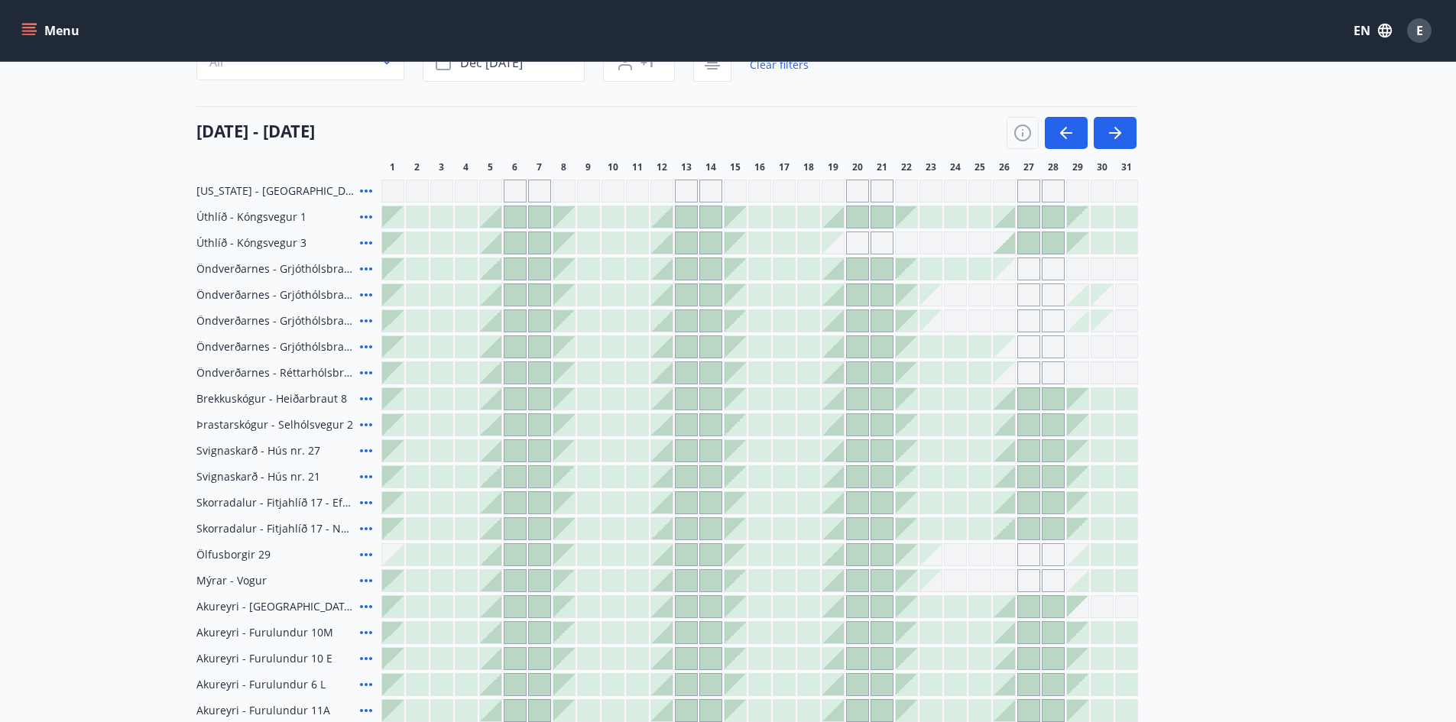
click at [365, 527] on icon at bounding box center [366, 529] width 18 height 18
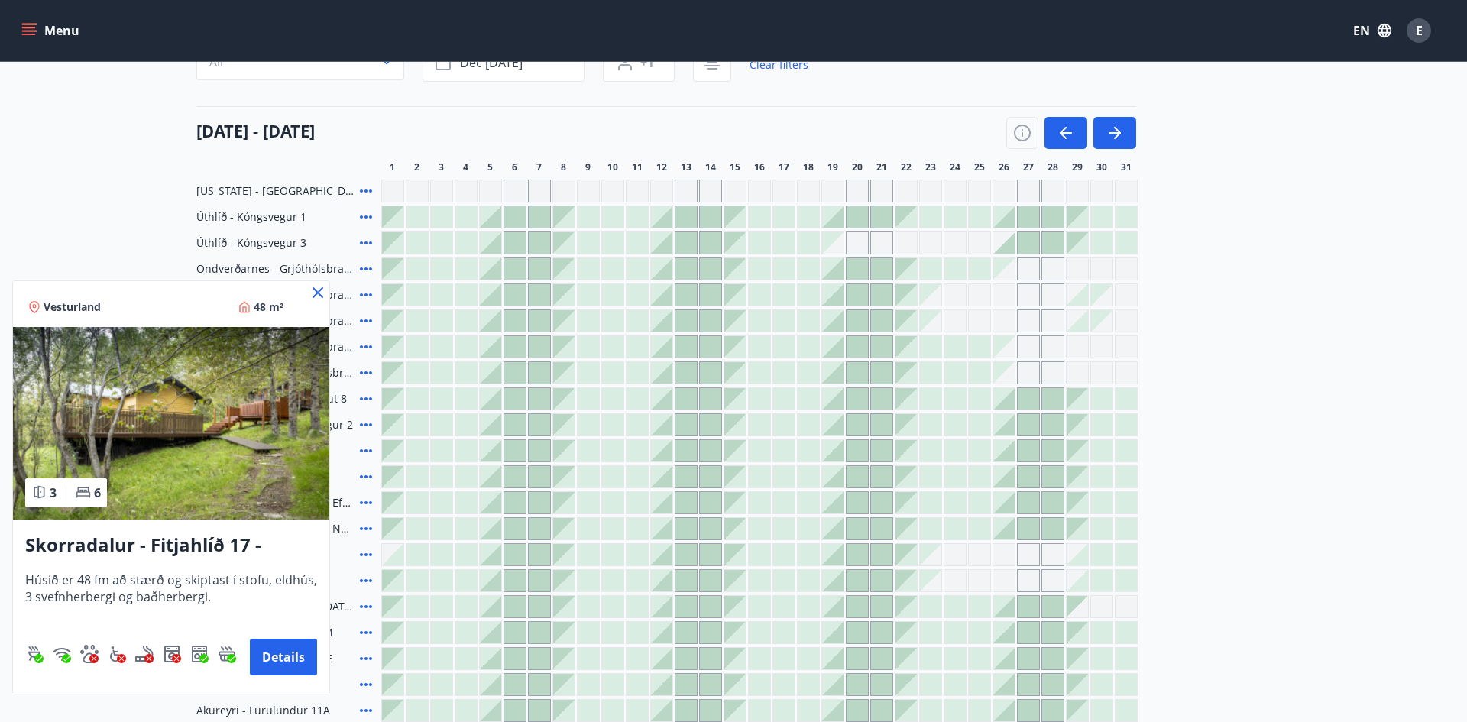
click at [316, 292] on icon at bounding box center [318, 293] width 18 height 18
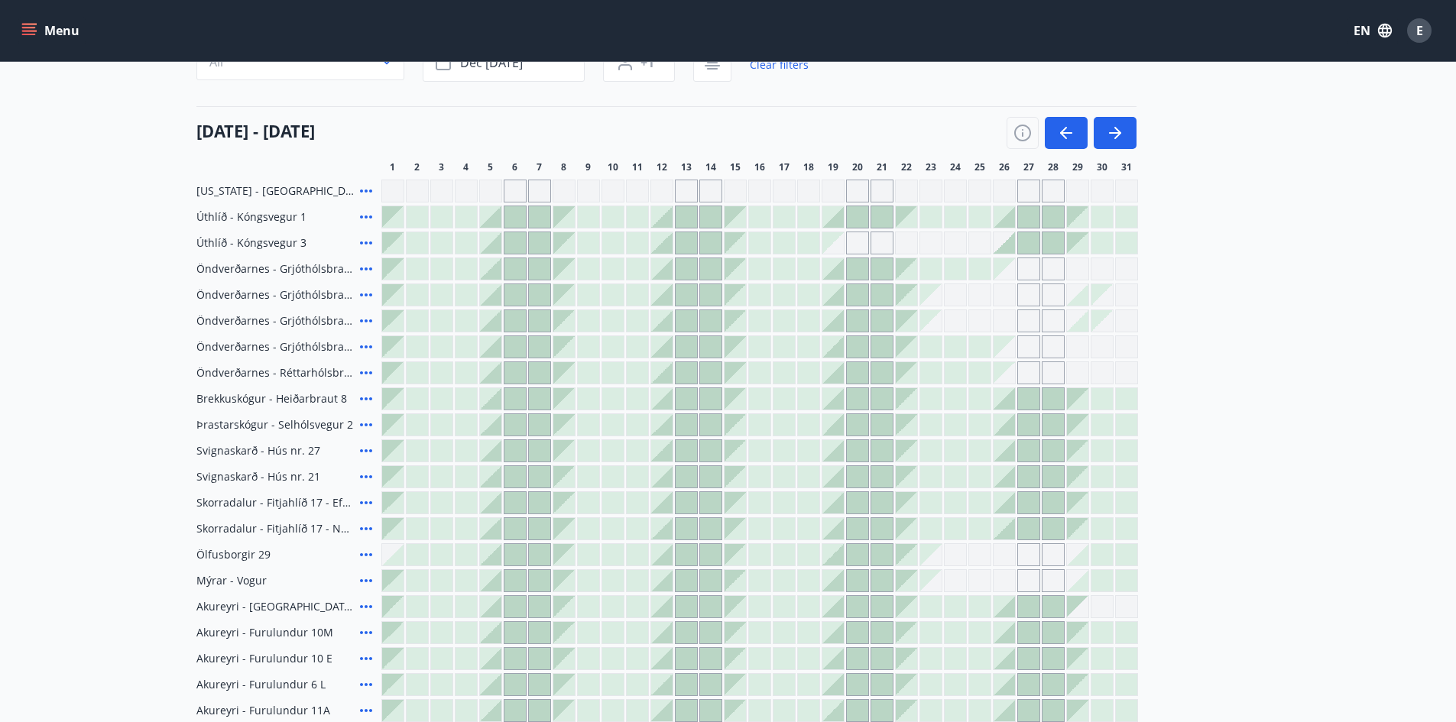
click at [368, 449] on icon at bounding box center [366, 451] width 18 height 18
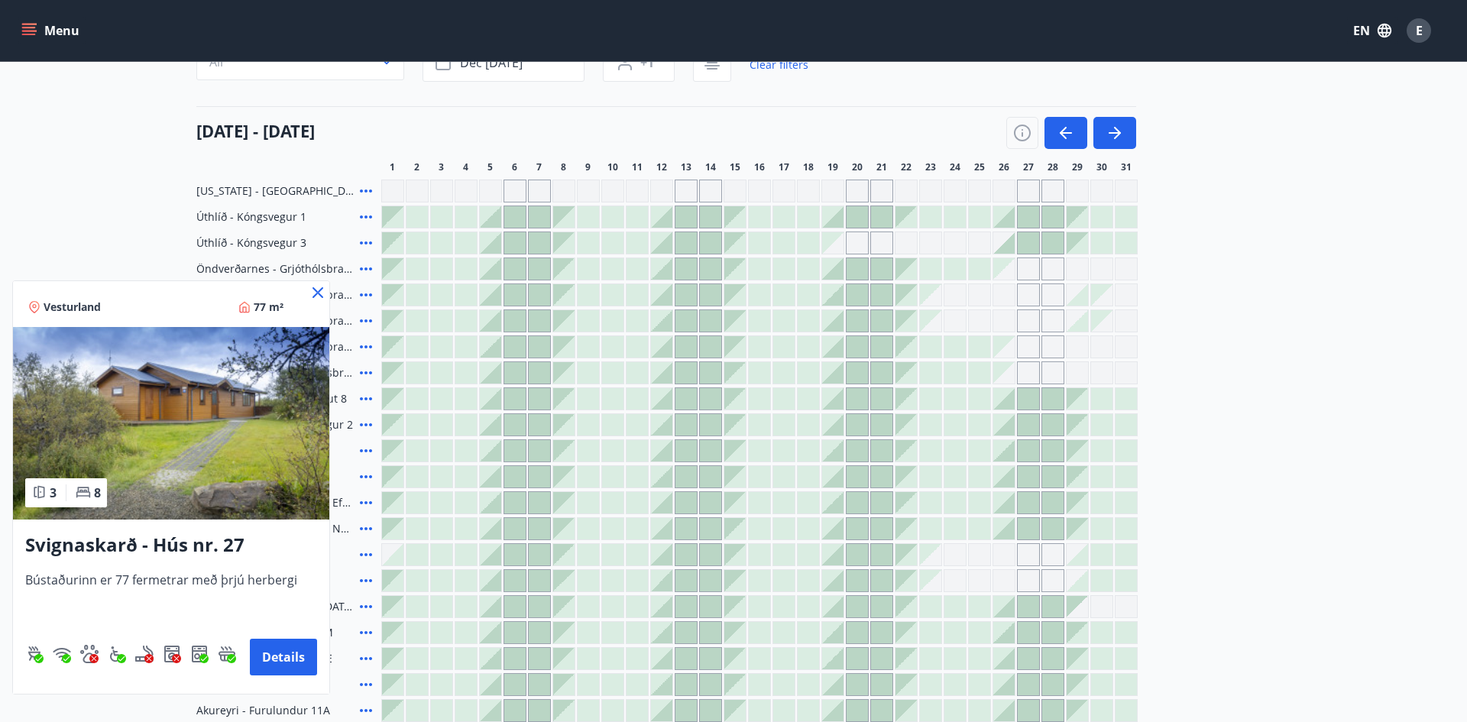
click at [316, 294] on icon at bounding box center [318, 292] width 11 height 11
